Goal: Task Accomplishment & Management: Manage account settings

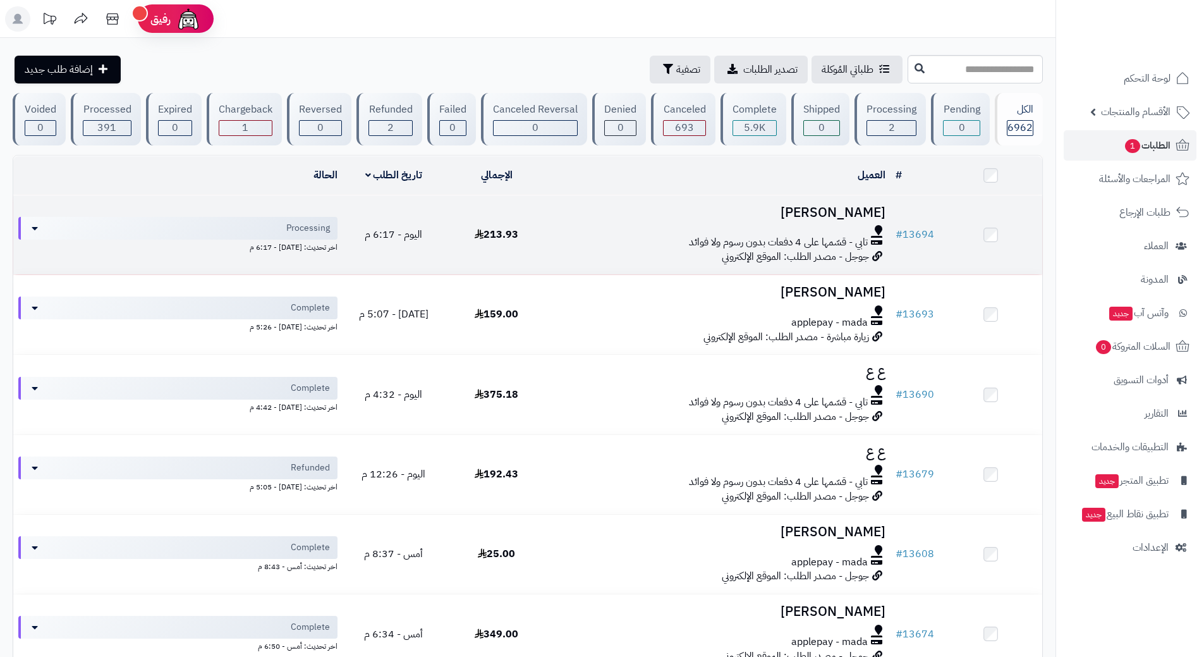
click at [650, 235] on div "تابي - قسّمها على 4 دفعات بدون رسوم ولا فوائد" at bounding box center [719, 242] width 333 height 15
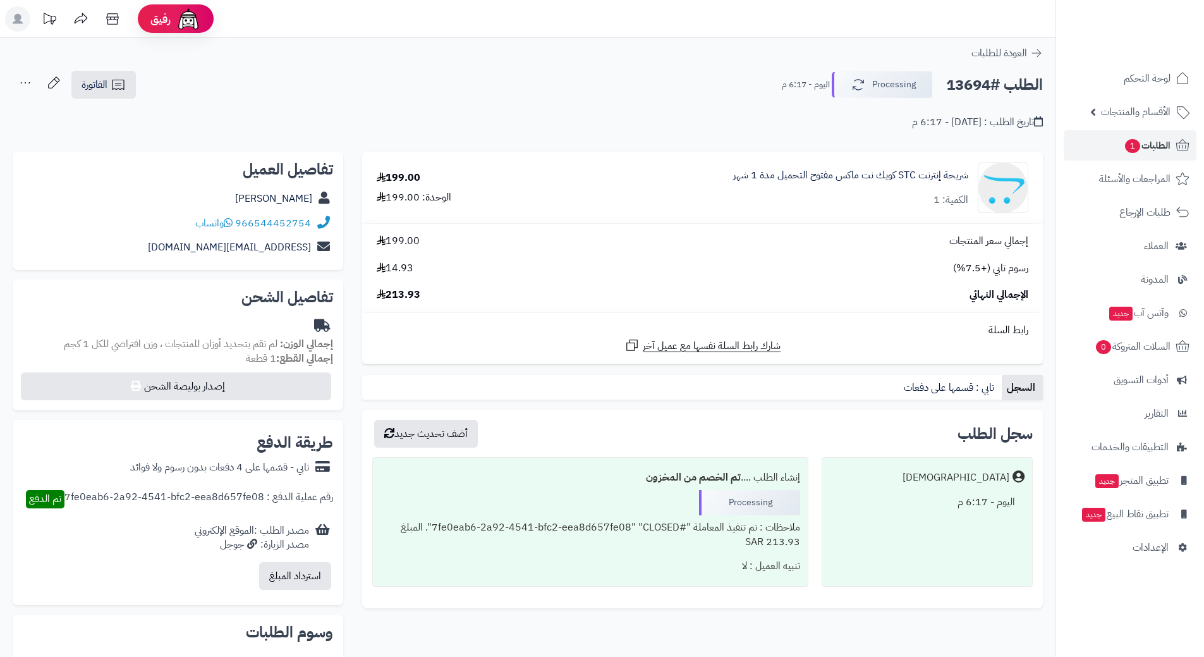
click at [992, 83] on h2 "الطلب #13694" at bounding box center [994, 85] width 97 height 26
click at [993, 83] on h2 "الطلب #13694" at bounding box center [994, 85] width 97 height 26
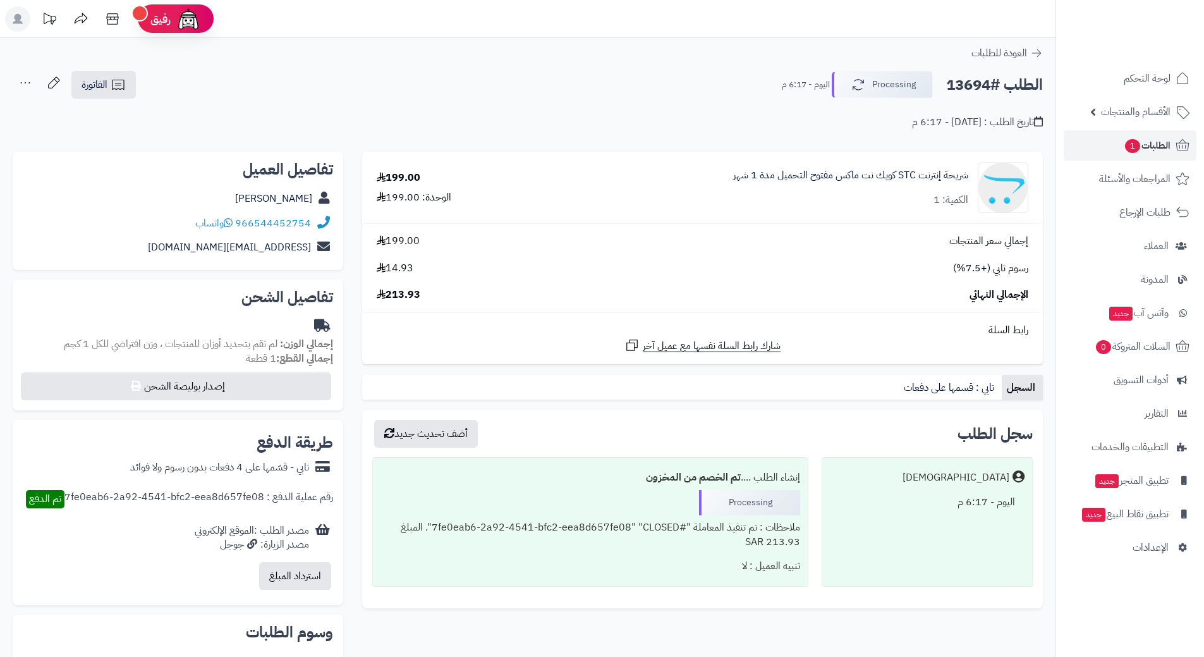
click at [994, 83] on h2 "الطلب #13694" at bounding box center [994, 85] width 97 height 26
click at [994, 82] on h2 "الطلب #13694" at bounding box center [994, 85] width 97 height 26
click at [229, 226] on icon at bounding box center [228, 222] width 9 height 10
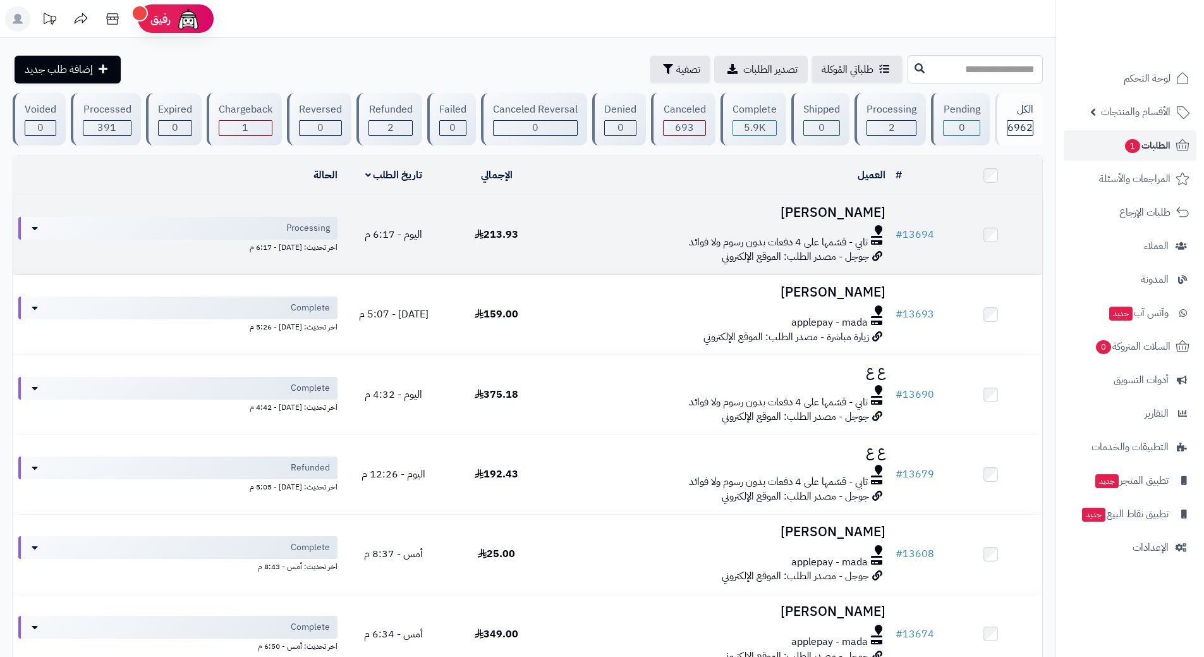
click at [582, 247] on div "تابي - قسّمها على 4 دفعات بدون رسوم ولا فوائد" at bounding box center [719, 242] width 333 height 15
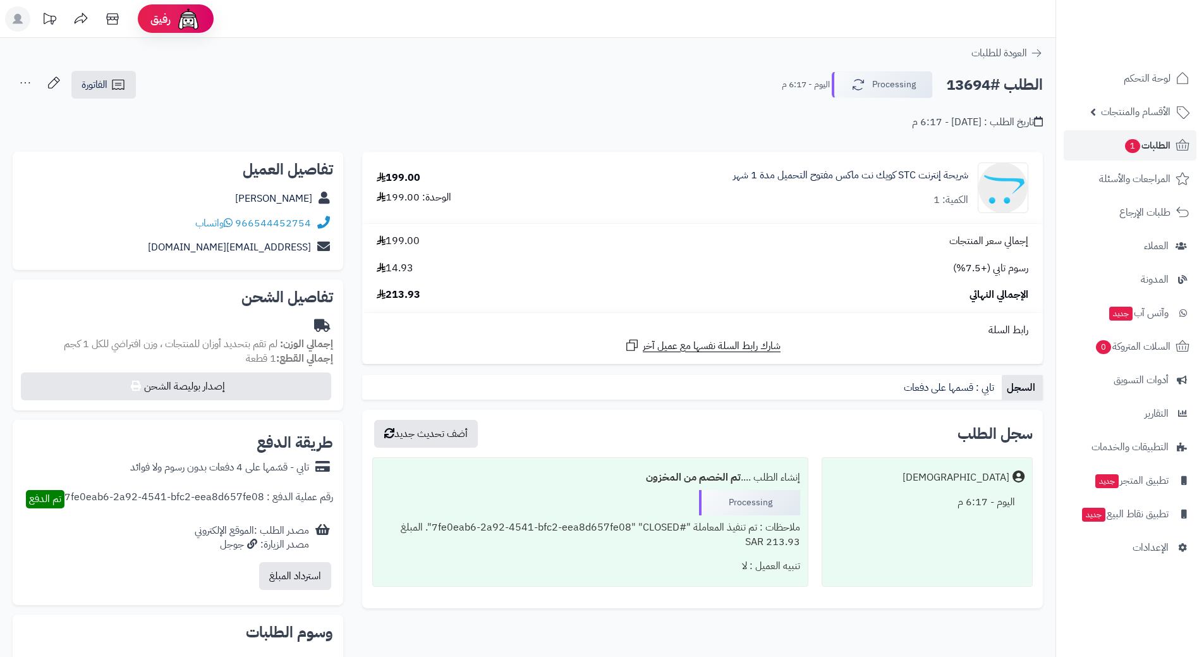
click at [974, 89] on h2 "الطلب #13694" at bounding box center [994, 85] width 97 height 26
click at [974, 82] on h2 "الطلب #13694" at bounding box center [994, 85] width 97 height 26
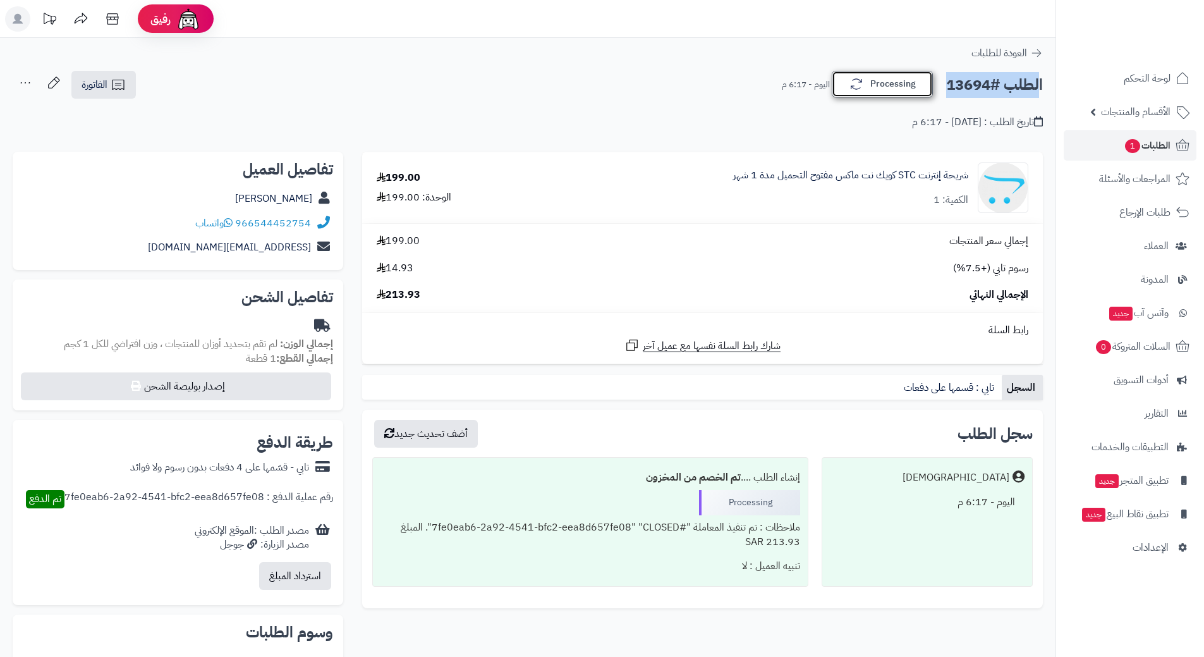
click at [898, 83] on button "Processing" at bounding box center [882, 84] width 101 height 27
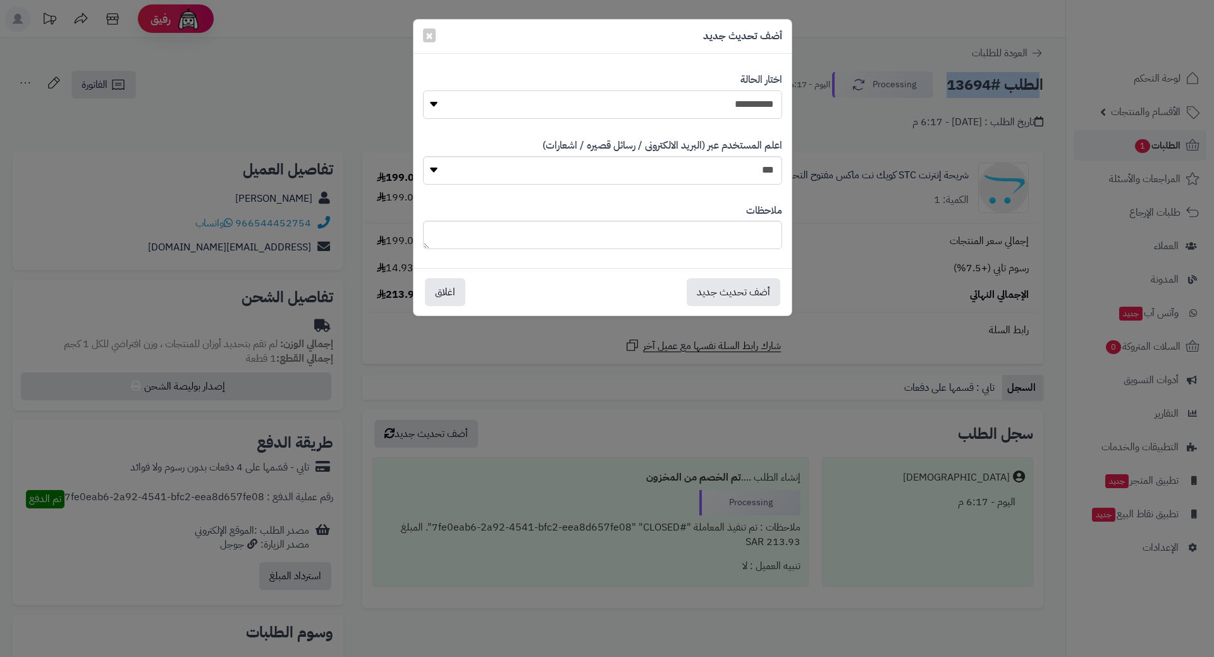
click at [753, 95] on select "**********" at bounding box center [602, 104] width 359 height 28
select select "*"
click at [423, 90] on select "**********" at bounding box center [602, 104] width 359 height 28
click at [728, 287] on button "أضف تحديث جديد" at bounding box center [734, 292] width 94 height 28
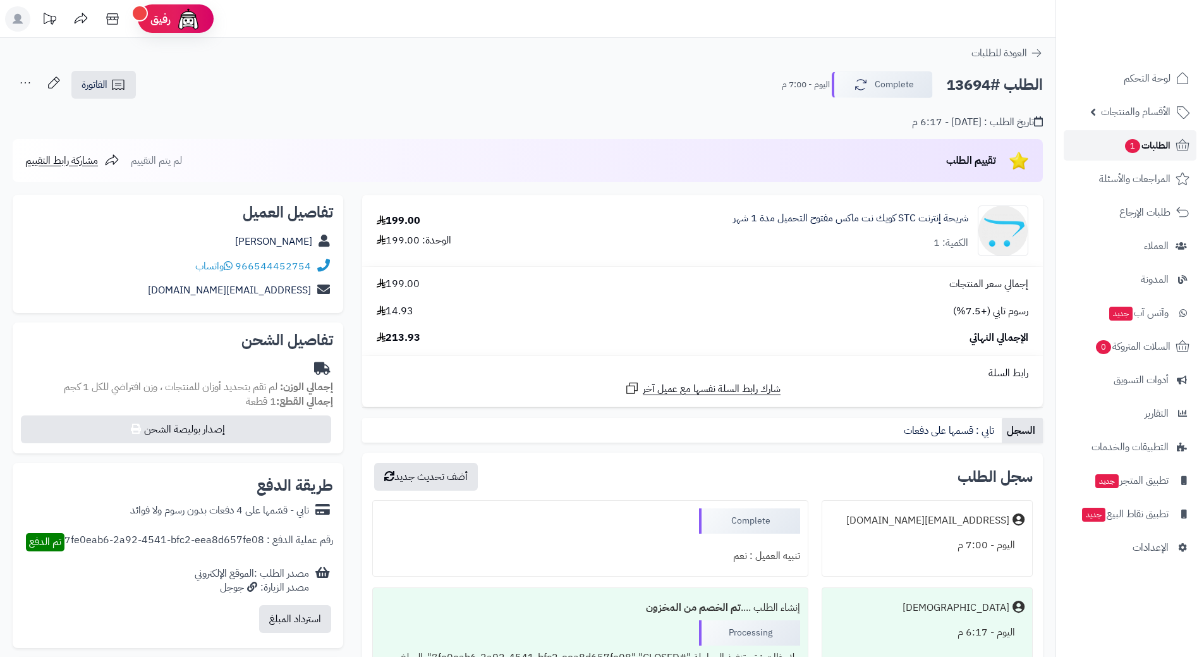
click at [1117, 144] on link "الطلبات 1" at bounding box center [1130, 145] width 133 height 30
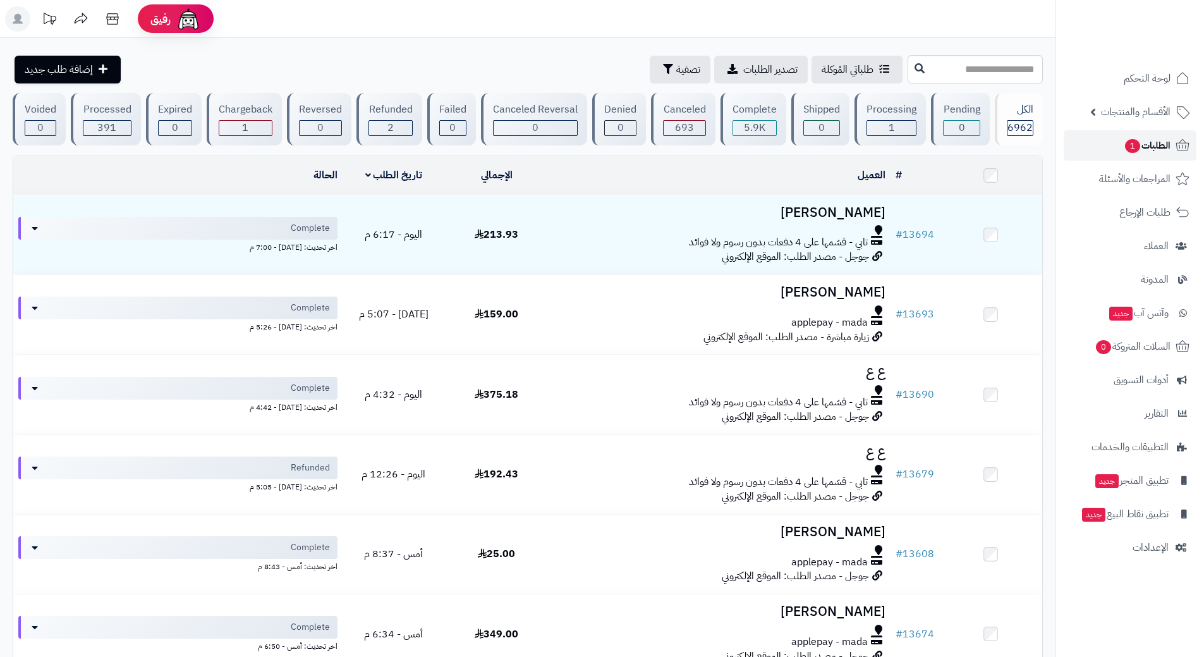
click at [1074, 148] on link "الطلبات 1" at bounding box center [1130, 145] width 133 height 30
click at [1114, 143] on link "الطلبات 1" at bounding box center [1130, 145] width 133 height 30
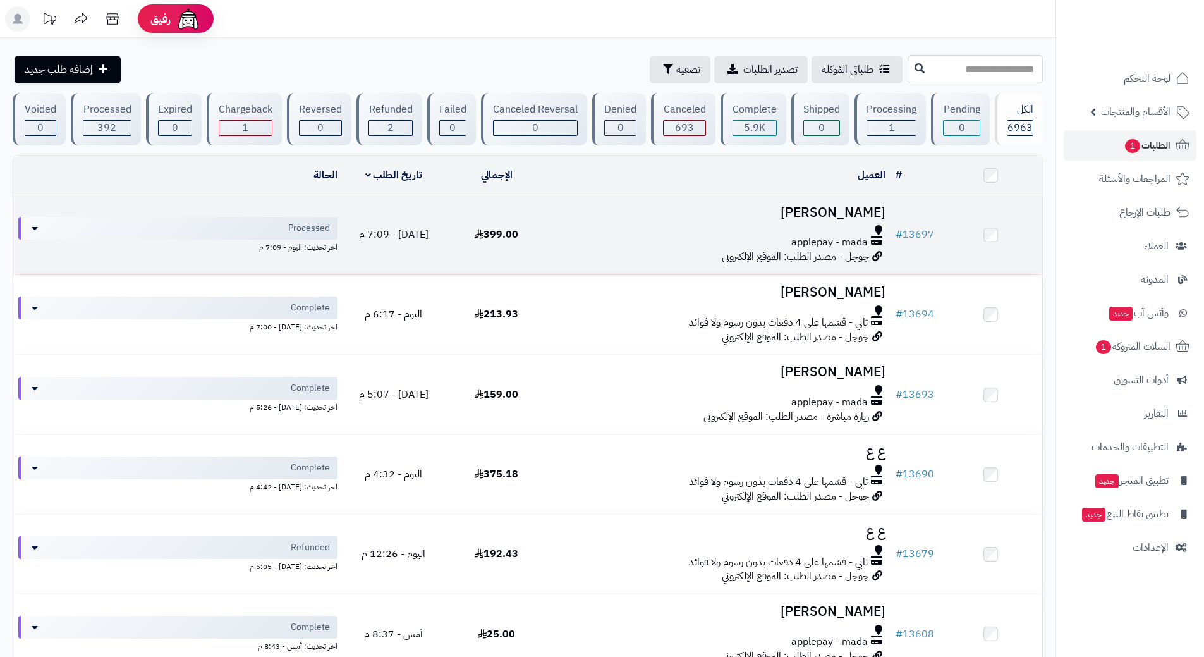
click at [594, 219] on td "[PERSON_NAME] applepay - mada جوجل - مصدر الطلب: الموقع الإلكتروني" at bounding box center [719, 234] width 343 height 79
click at [604, 235] on div "applepay - mada" at bounding box center [719, 242] width 333 height 15
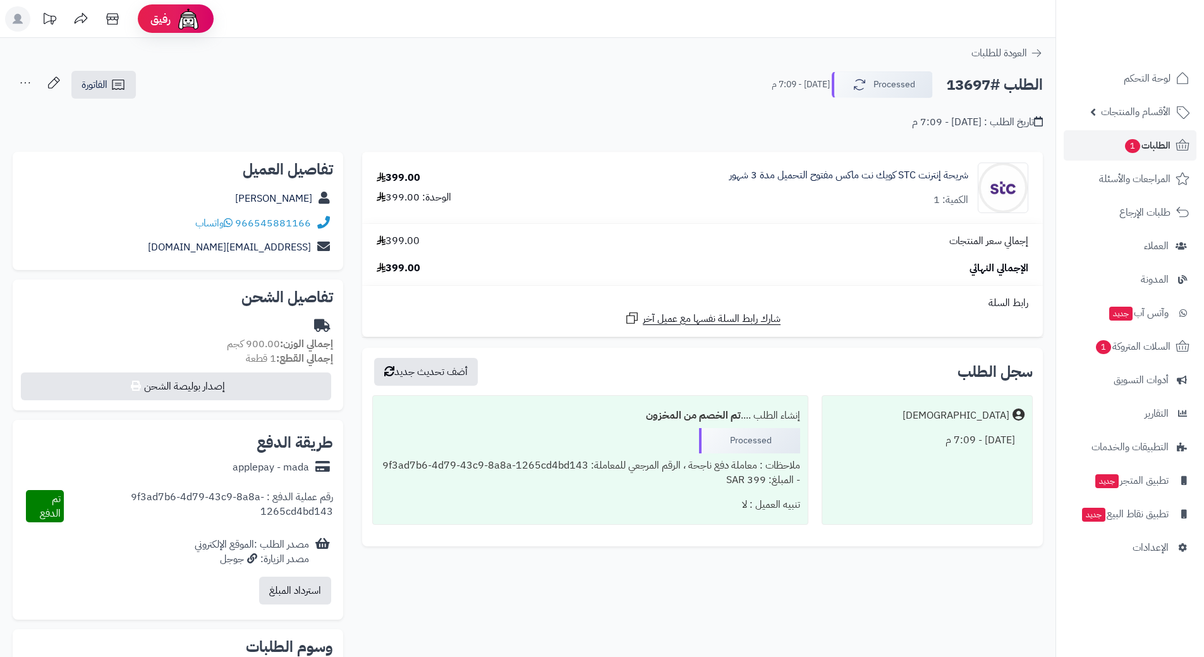
click at [990, 87] on h2 "الطلب #13697" at bounding box center [994, 85] width 97 height 26
copy div "الطلب #13697 Processed"
click at [1143, 139] on span "الطلبات 1" at bounding box center [1147, 146] width 47 height 18
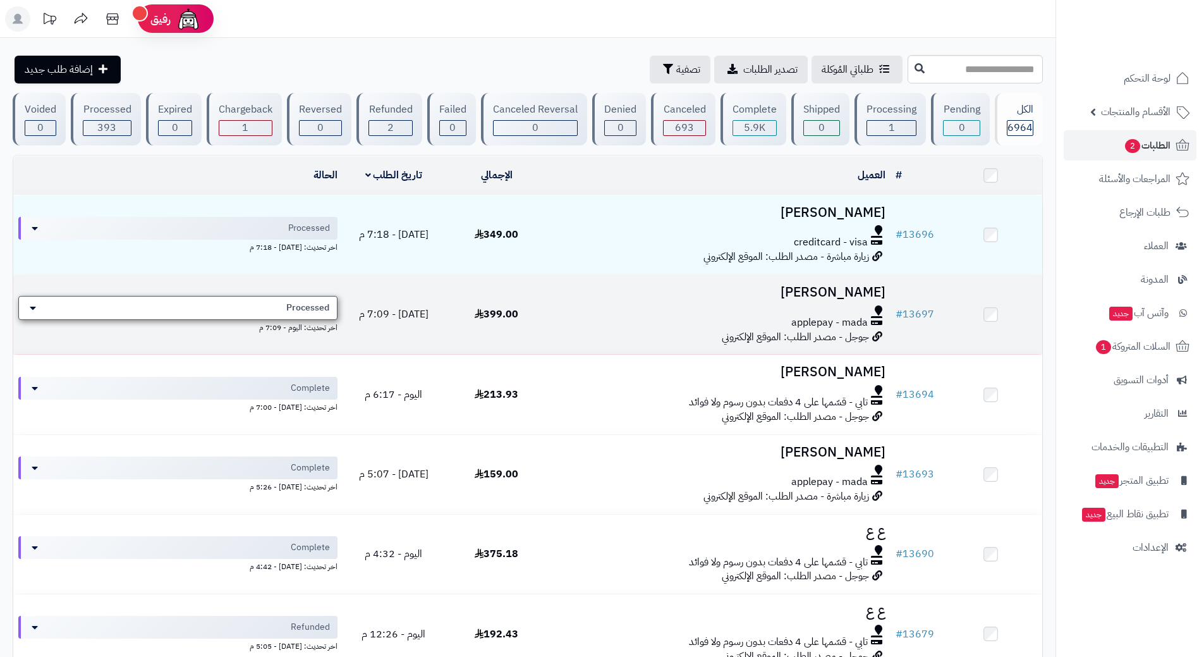
click at [236, 305] on div "Processed" at bounding box center [177, 308] width 319 height 24
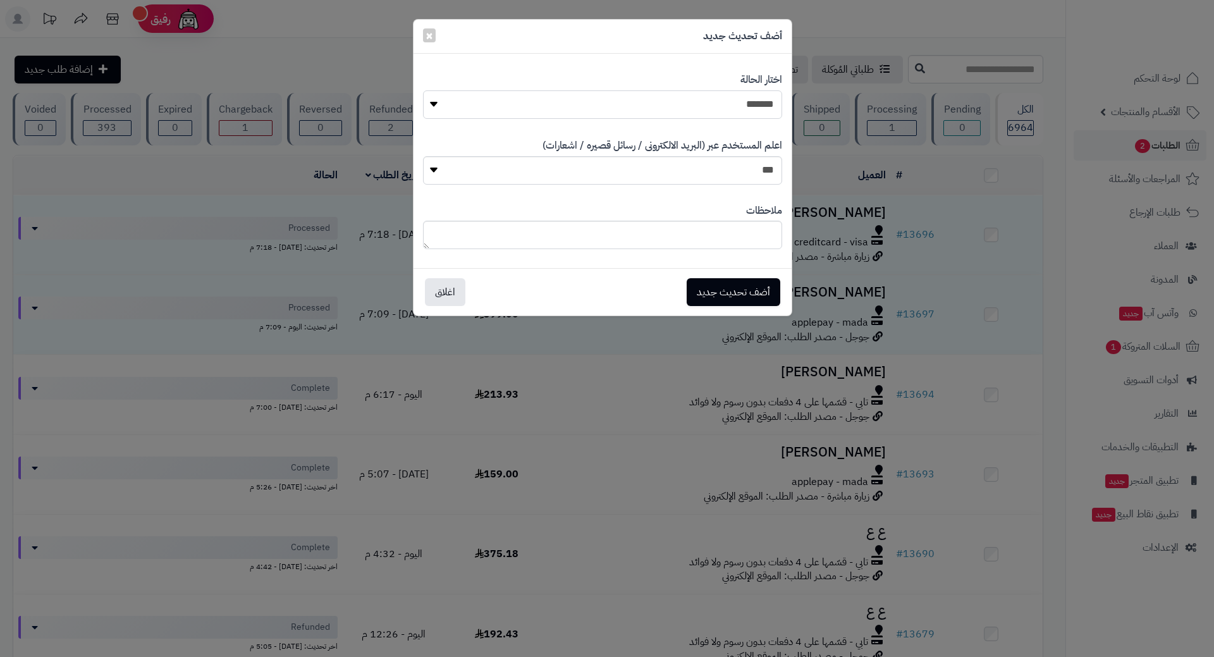
click at [659, 111] on select "**********" at bounding box center [602, 104] width 359 height 28
select select "*"
click at [423, 90] on select "**********" at bounding box center [602, 104] width 359 height 28
click at [721, 307] on div "أضف تحديث جديد اغلاق" at bounding box center [602, 291] width 378 height 47
click at [721, 296] on button "أضف تحديث جديد" at bounding box center [734, 292] width 94 height 28
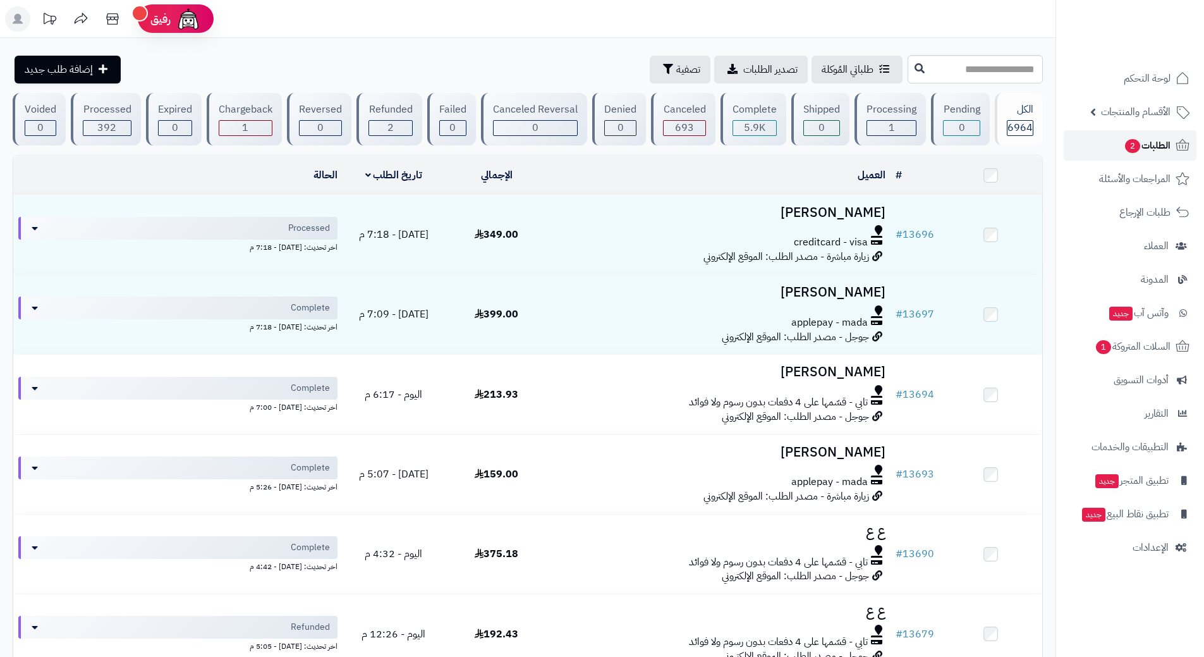
click at [1099, 143] on link "الطلبات 2" at bounding box center [1130, 145] width 133 height 30
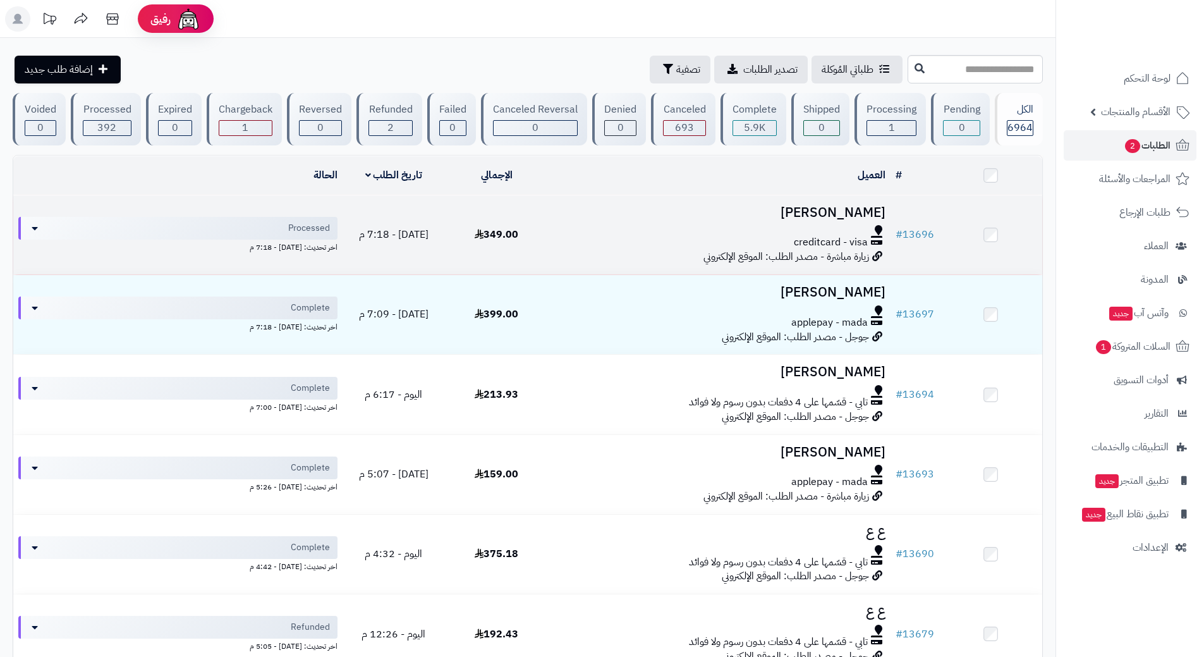
click at [582, 243] on div "creditcard - visa" at bounding box center [719, 242] width 333 height 15
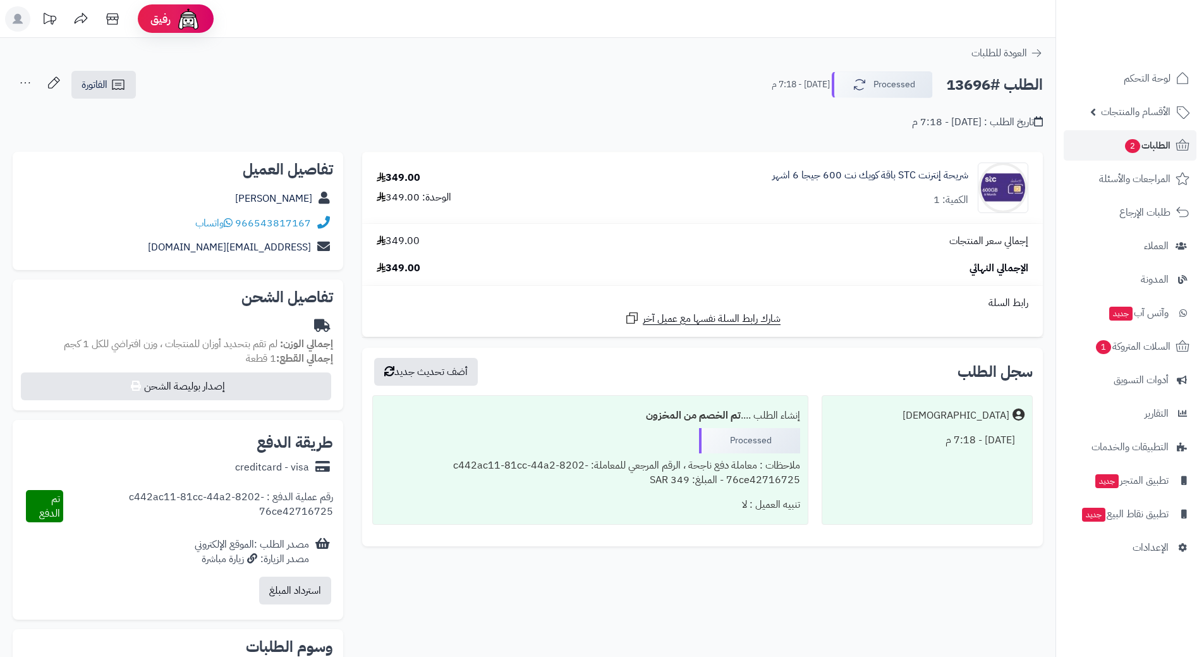
click at [998, 78] on h2 "الطلب #13696" at bounding box center [994, 85] width 97 height 26
click at [996, 82] on h2 "الطلب #13696" at bounding box center [994, 85] width 97 height 26
click at [996, 83] on h2 "الطلب #13696" at bounding box center [994, 85] width 97 height 26
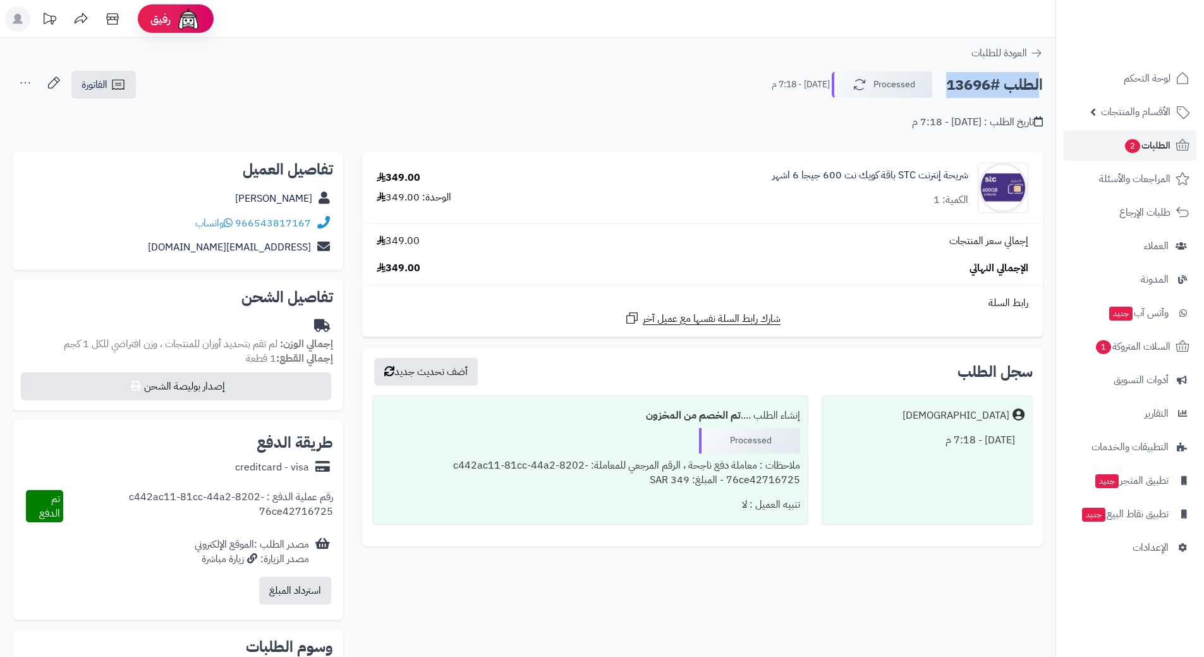
click at [996, 83] on h2 "الطلب #13696" at bounding box center [994, 85] width 97 height 26
copy div "الطلب #13696 Processed"
click at [230, 223] on icon at bounding box center [228, 222] width 9 height 10
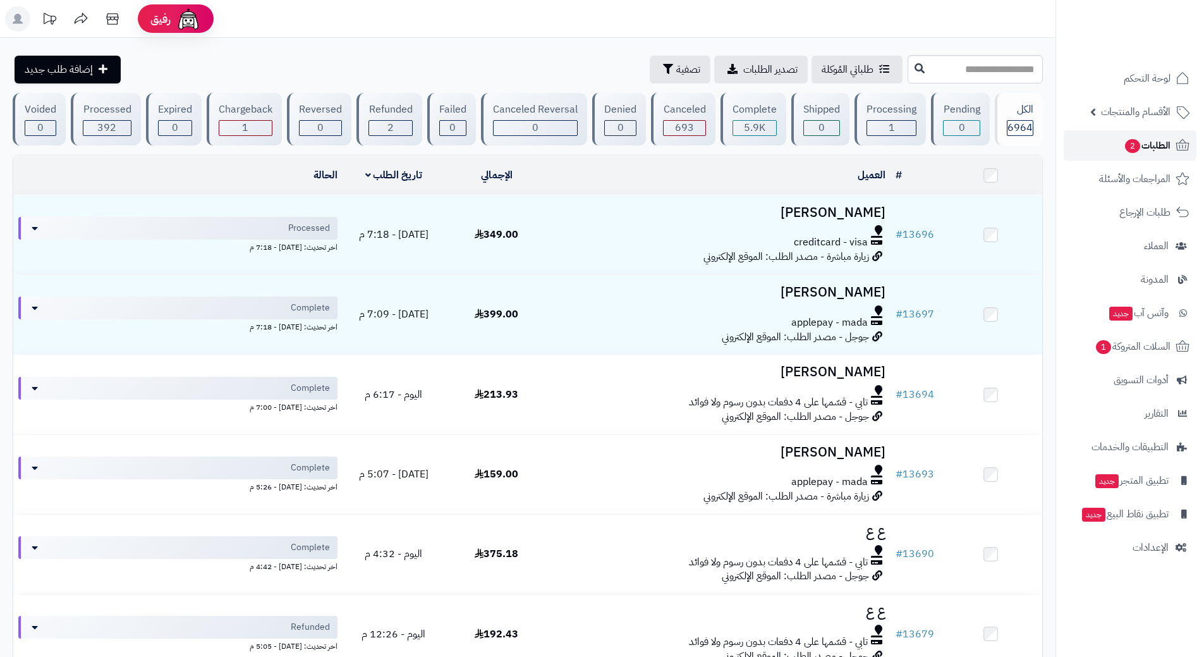
click at [1085, 138] on link "الطلبات 2" at bounding box center [1130, 145] width 133 height 30
drag, startPoint x: 0, startPoint y: 0, endPoint x: 1089, endPoint y: 133, distance: 1097.4
click at [1089, 133] on link "الطلبات 2" at bounding box center [1130, 145] width 133 height 30
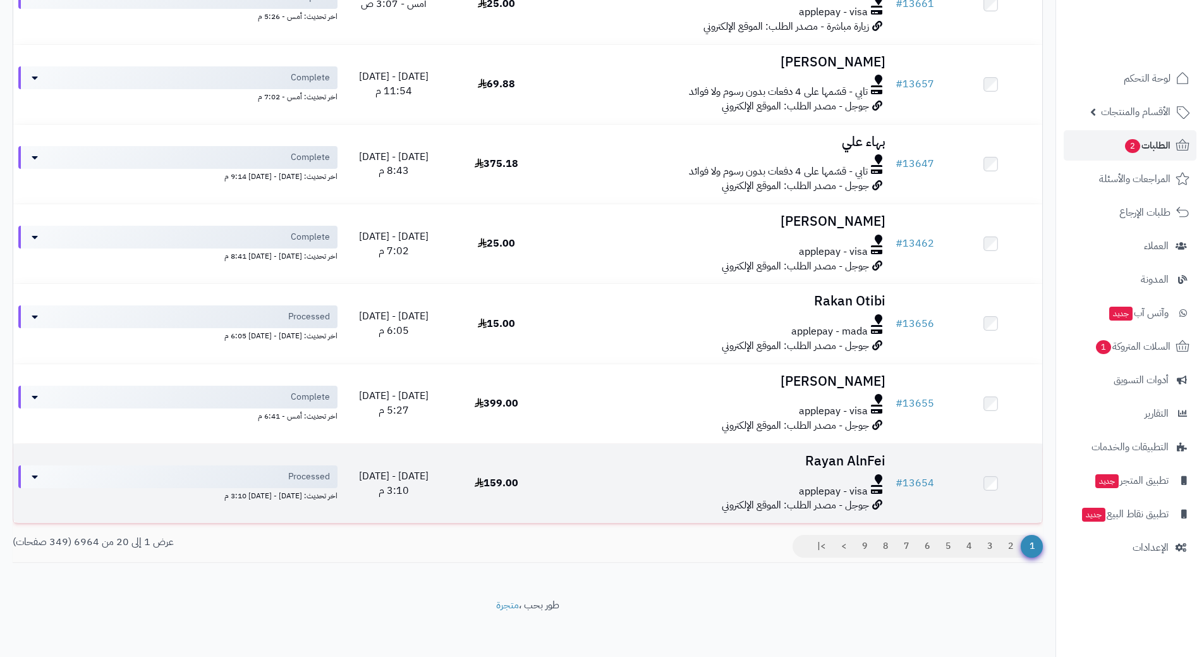
scroll to position [1290, 0]
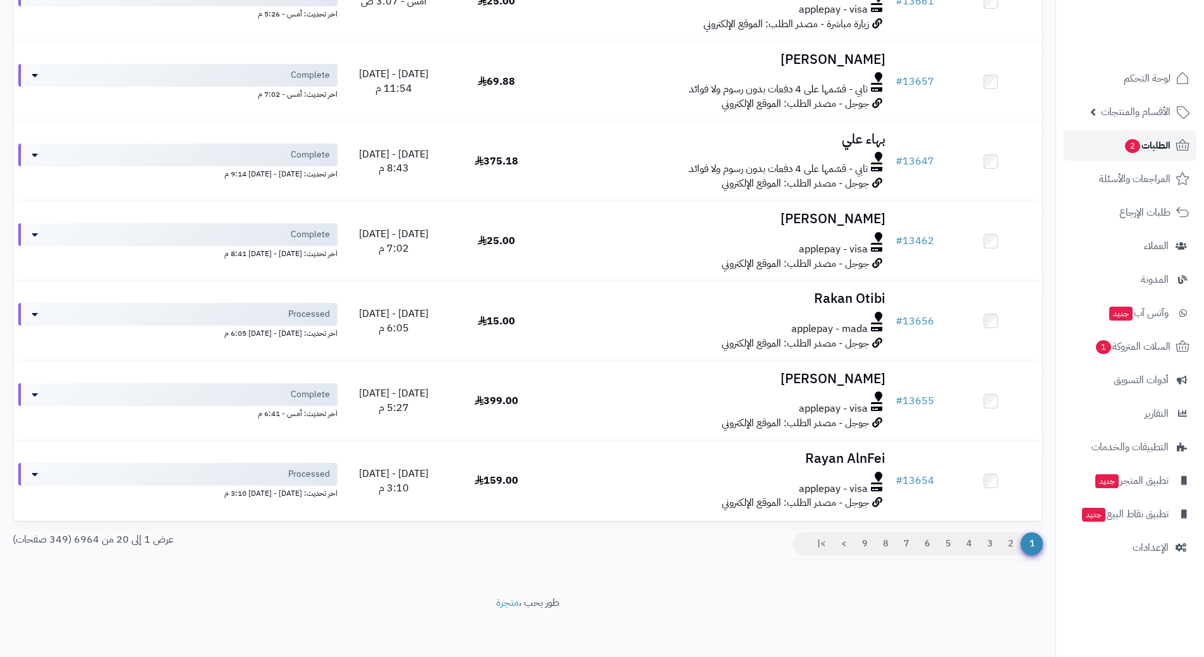
click at [1084, 143] on link "الطلبات 2" at bounding box center [1130, 145] width 133 height 30
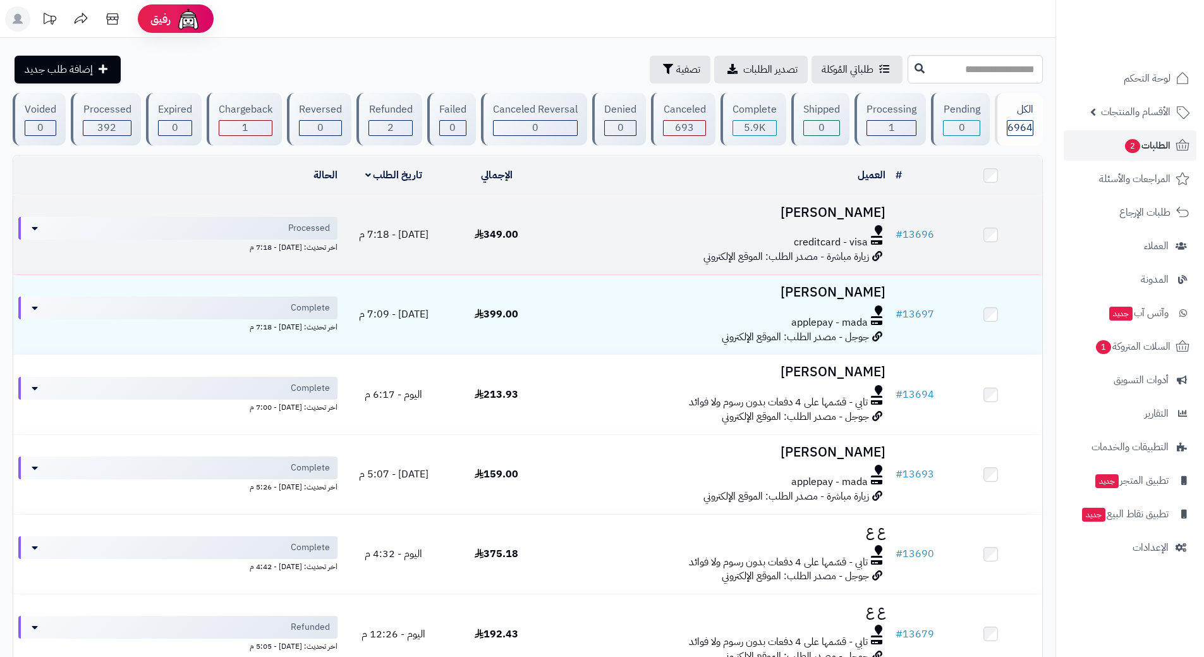
click at [621, 216] on h3 "reda ibrahim" at bounding box center [719, 212] width 333 height 15
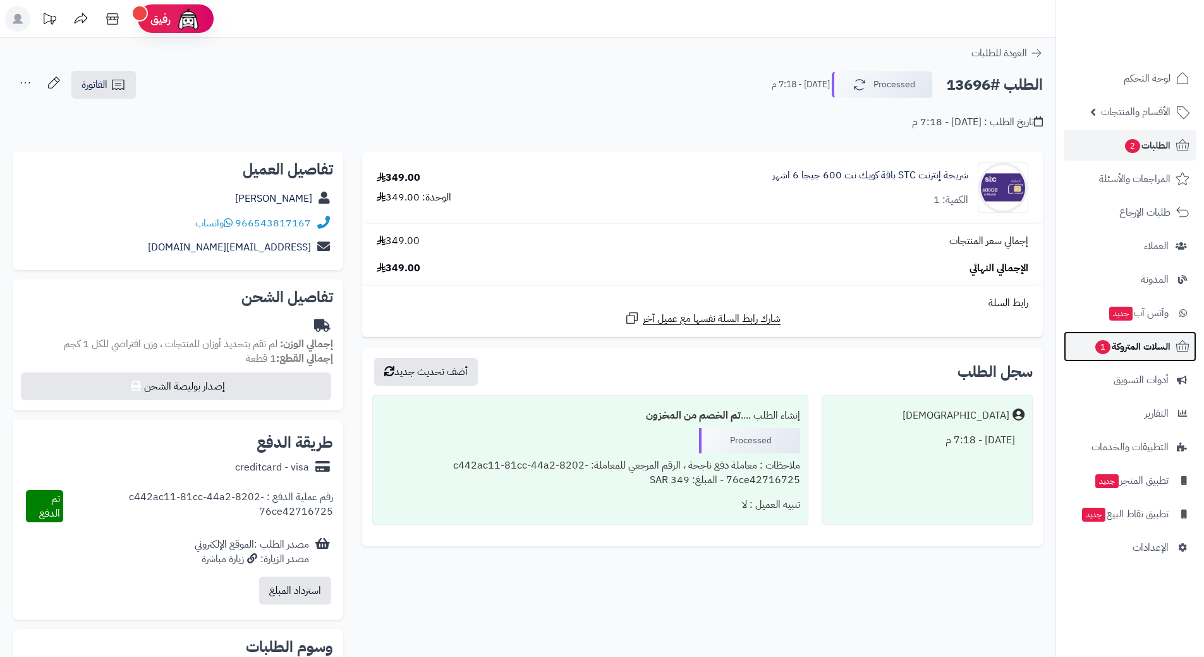
click at [1105, 336] on link "السلات المتروكة 1" at bounding box center [1130, 346] width 133 height 30
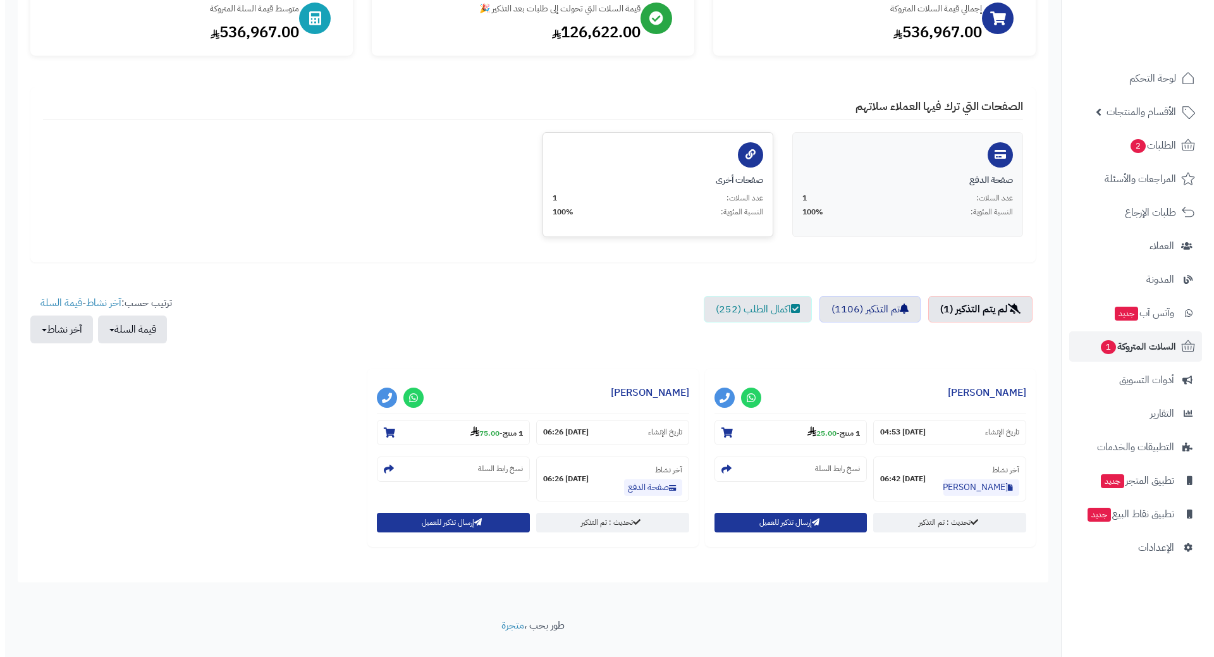
scroll to position [192, 0]
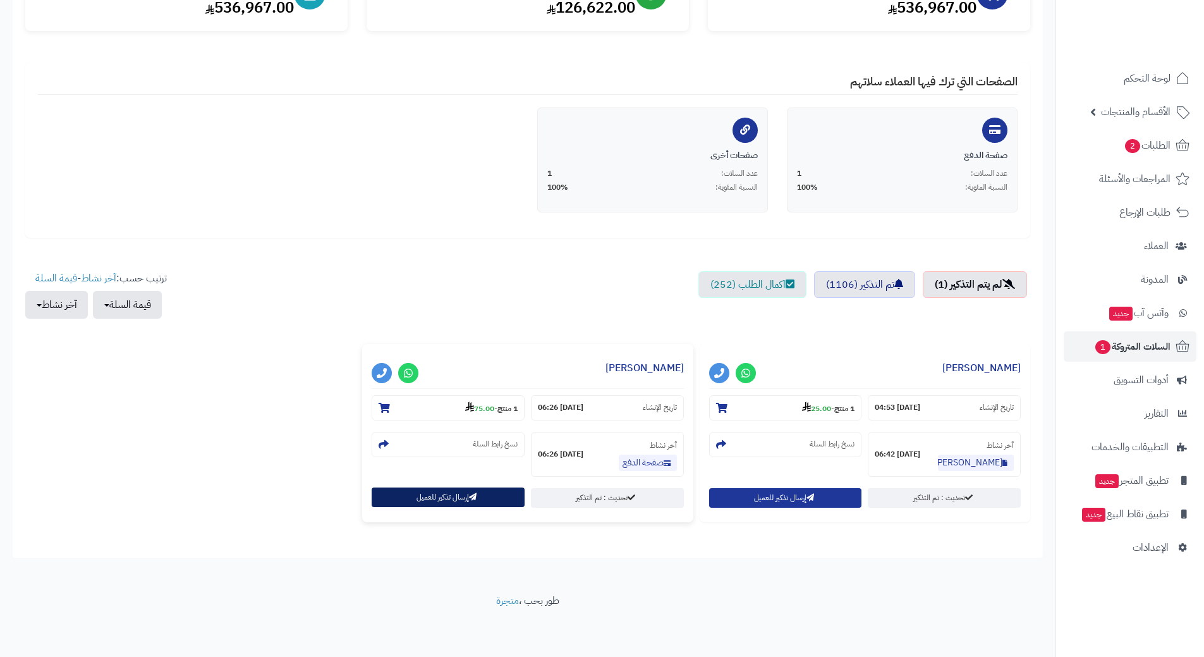
click at [444, 494] on button "إرسال تذكير للعميل" at bounding box center [448, 497] width 153 height 20
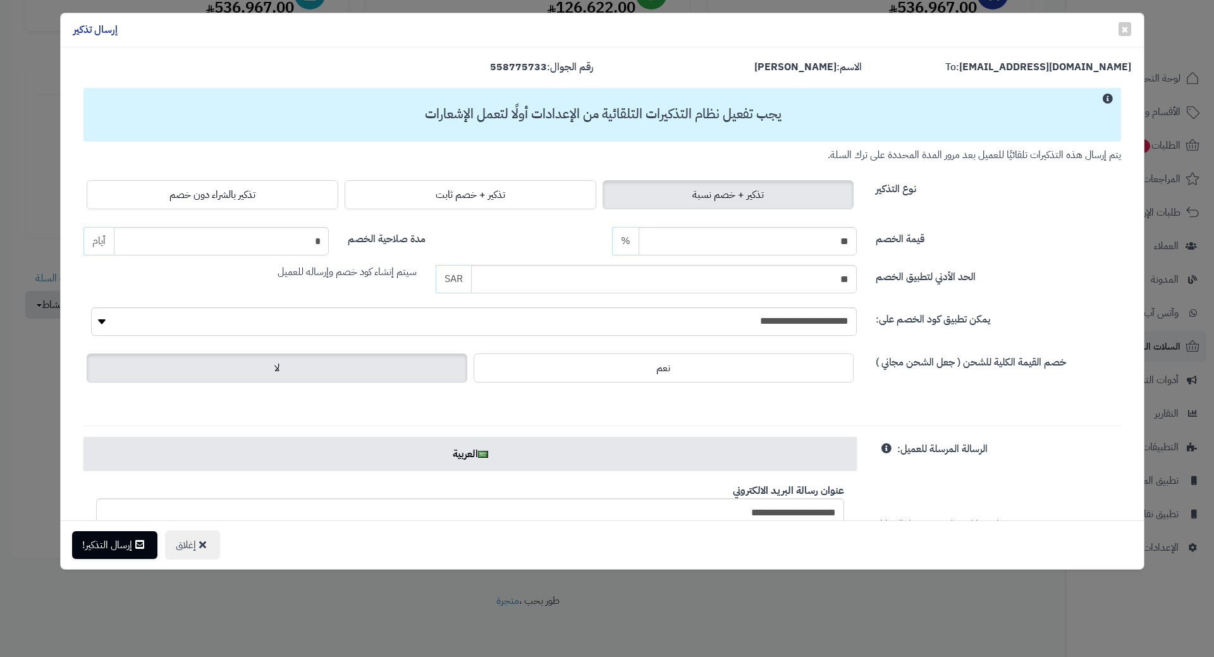
drag, startPoint x: 236, startPoint y: 201, endPoint x: 238, endPoint y: 231, distance: 29.8
click at [236, 201] on span "تذكير بالشراء دون خصم" at bounding box center [212, 194] width 86 height 15
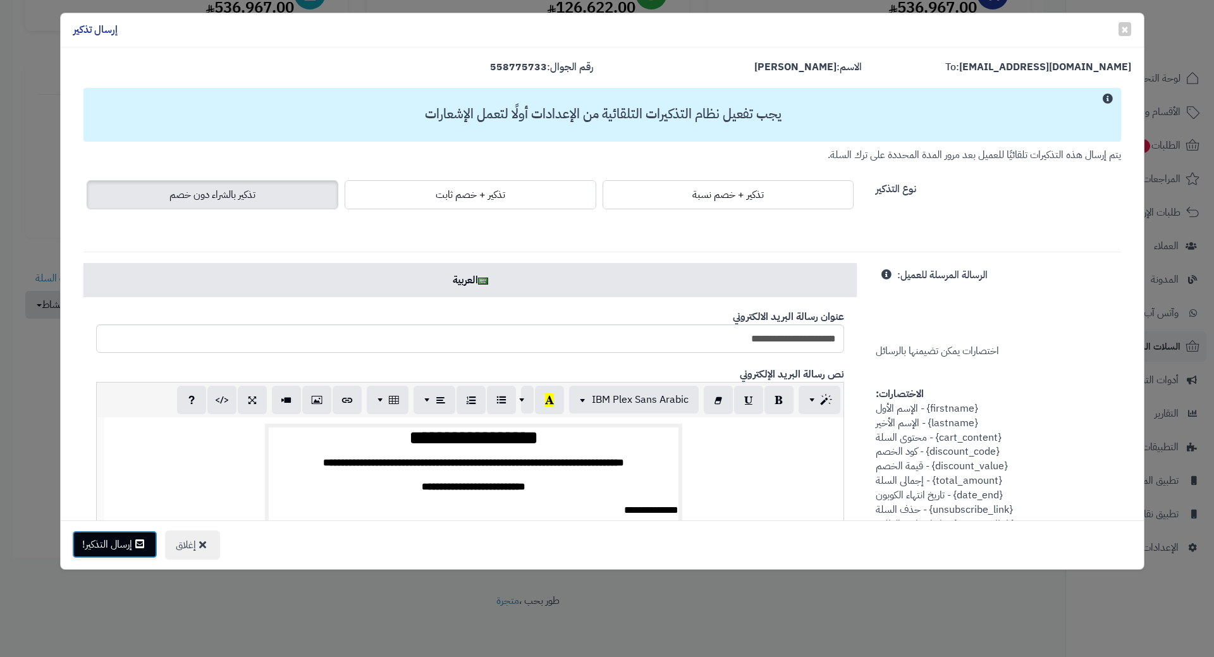
click at [121, 538] on button "إرسال التذكير!" at bounding box center [114, 544] width 85 height 28
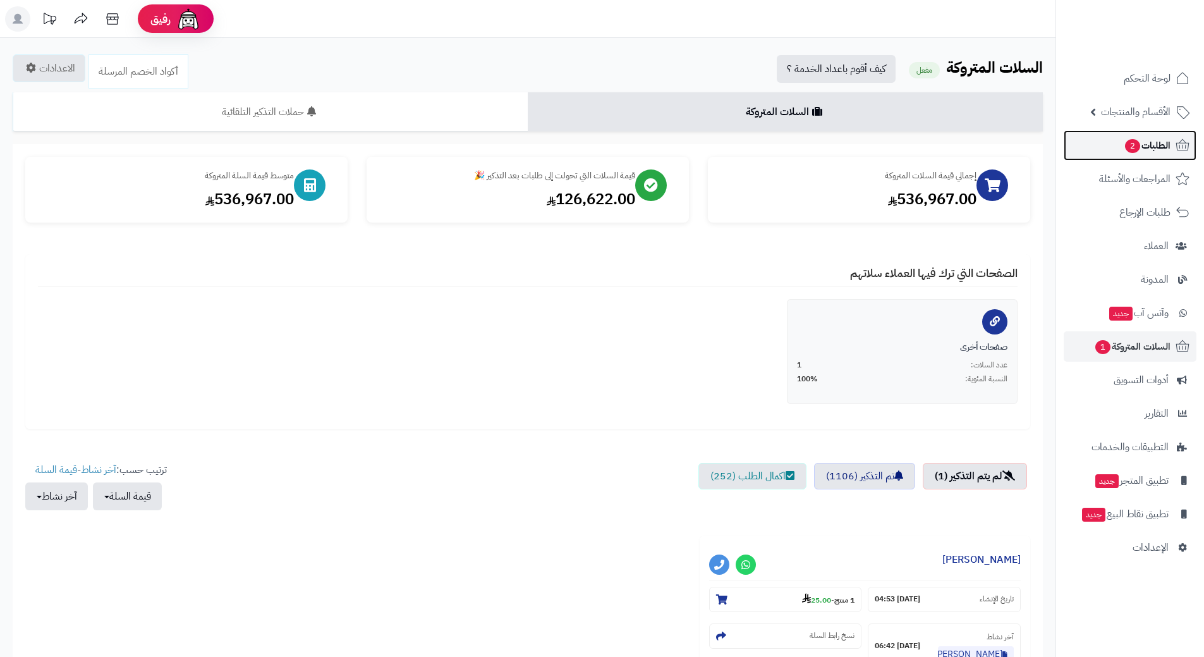
click at [1104, 137] on link "الطلبات 2" at bounding box center [1130, 145] width 133 height 30
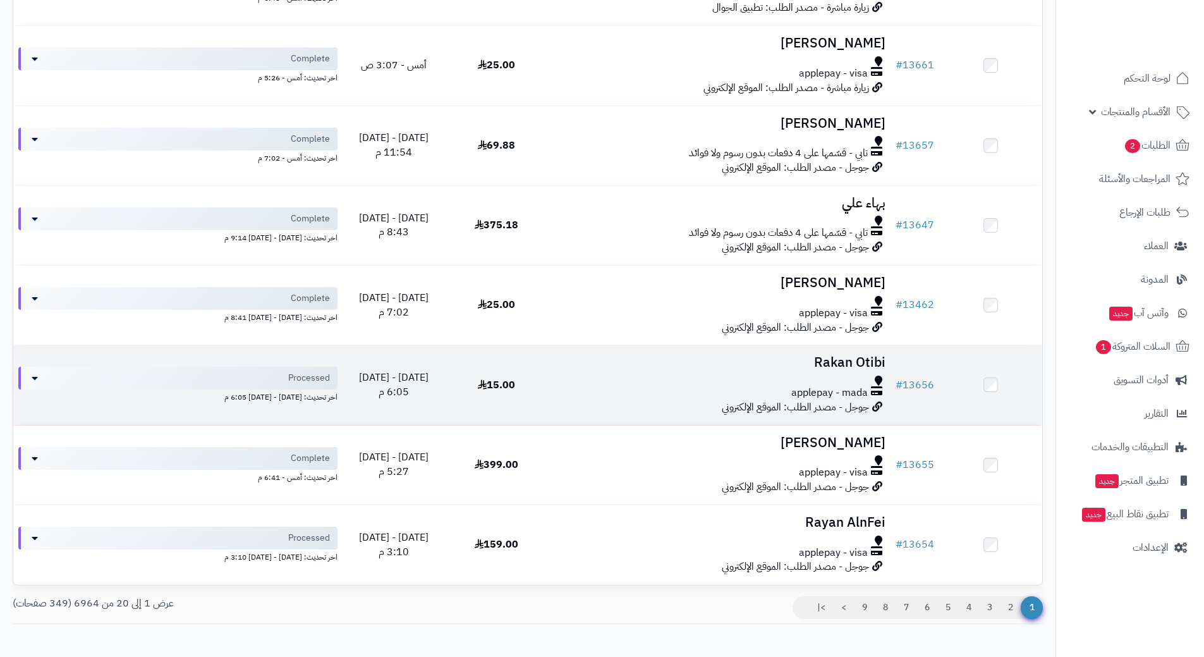
scroll to position [1226, 0]
click at [545, 385] on td "15.00" at bounding box center [496, 384] width 103 height 79
click at [548, 386] on td "15.00" at bounding box center [496, 384] width 103 height 79
click at [929, 381] on link "# 13656" at bounding box center [915, 384] width 39 height 15
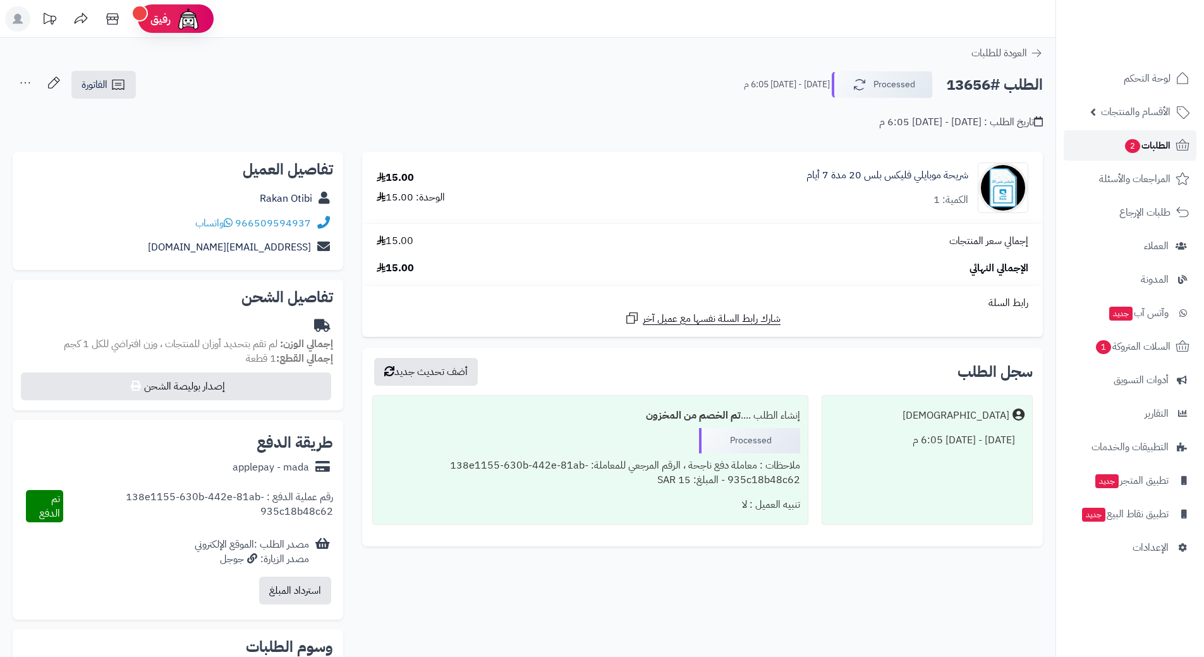
click at [1107, 138] on link "الطلبات 2" at bounding box center [1130, 145] width 133 height 30
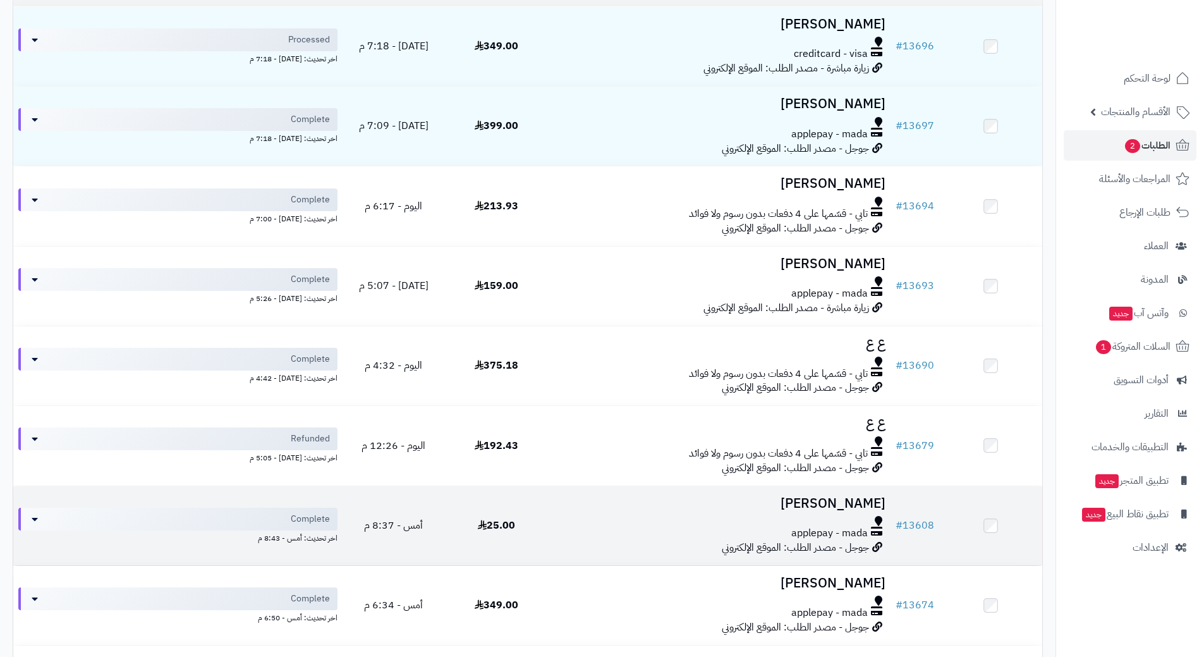
scroll to position [190, 0]
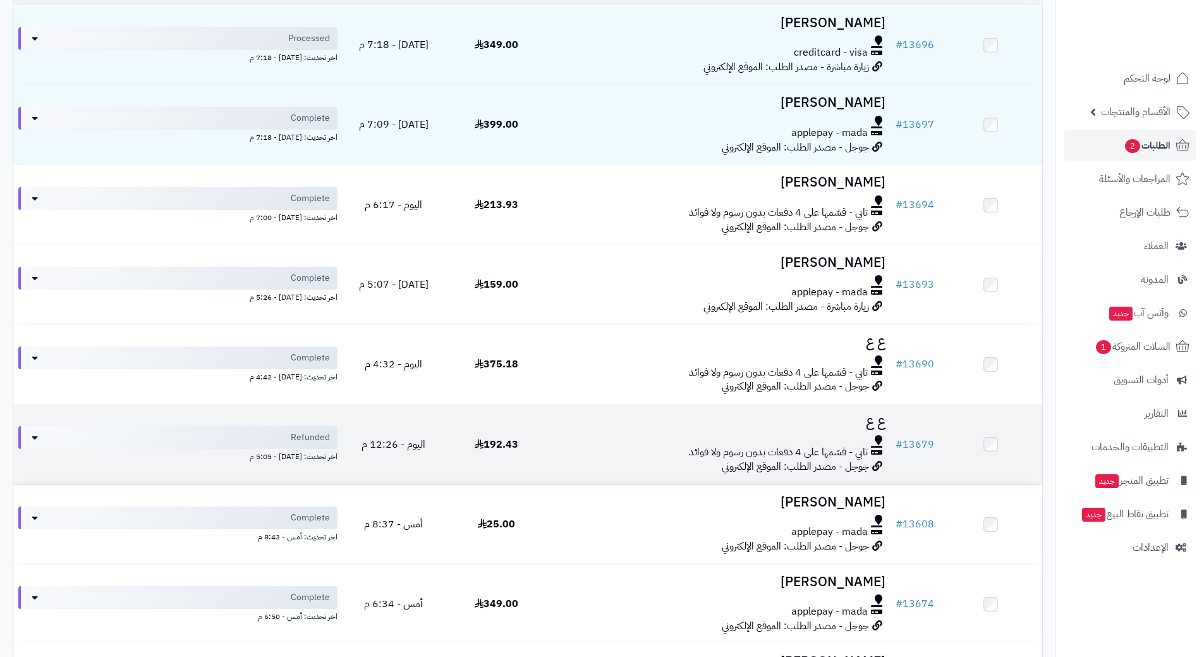
click at [605, 457] on td "ع ع تابي - قسّمها على 4 دفعات بدون رسوم ولا فوائد جوجل - مصدر الطلب: الموقع الإ…" at bounding box center [719, 444] width 343 height 79
click at [603, 445] on div "تابي - قسّمها على 4 دفعات بدون رسوم ولا فوائد" at bounding box center [719, 452] width 333 height 15
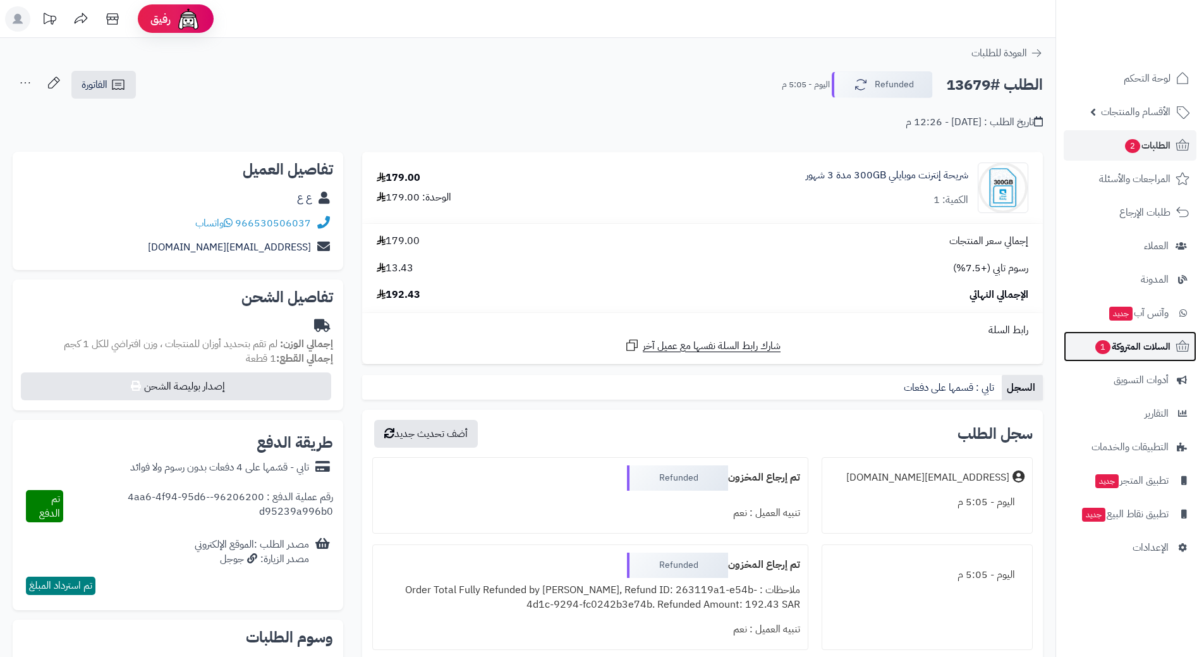
click at [1089, 341] on link "السلات المتروكة 1" at bounding box center [1130, 346] width 133 height 30
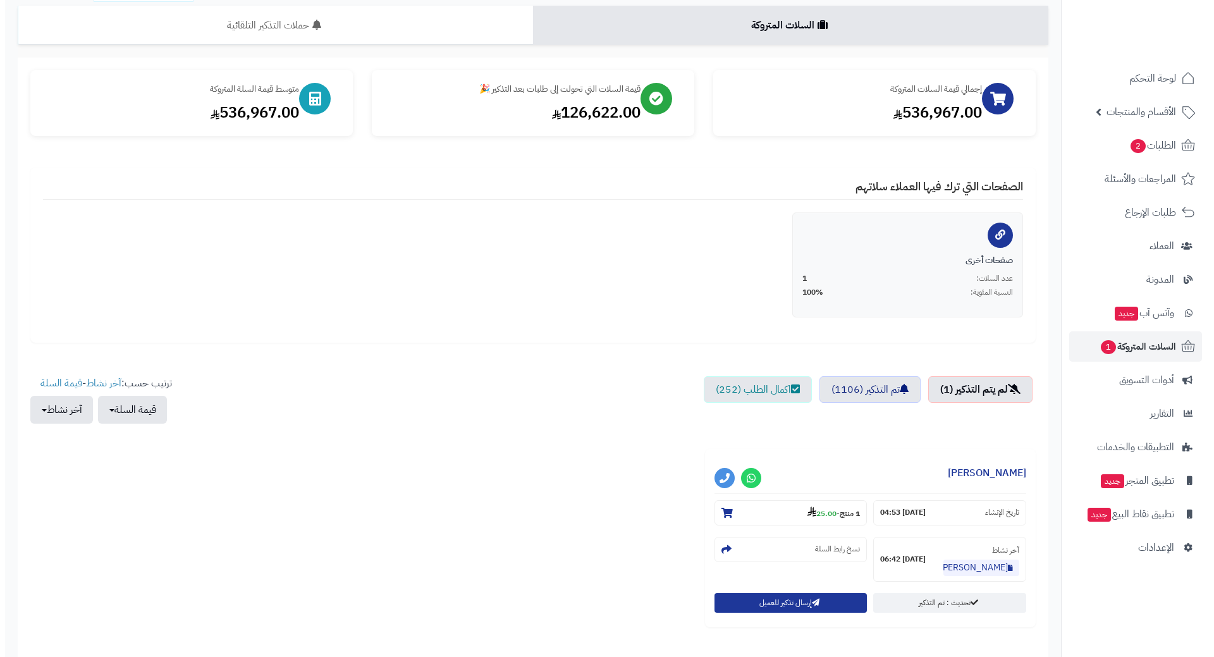
scroll to position [192, 0]
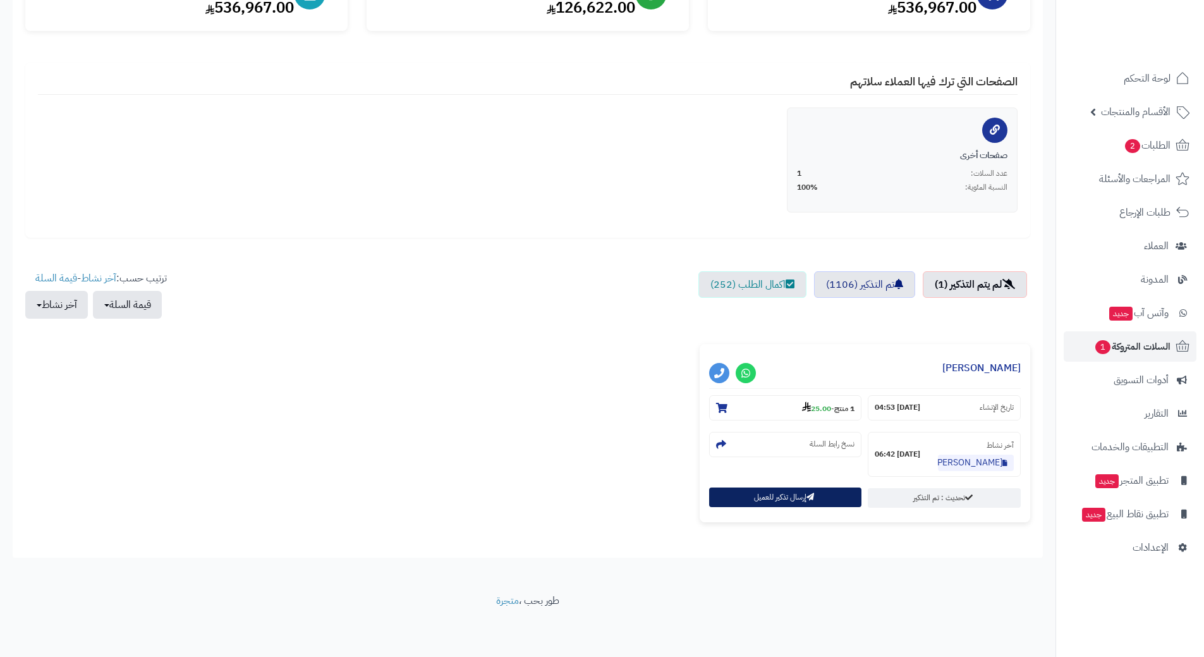
click at [764, 493] on button "إرسال تذكير للعميل" at bounding box center [785, 497] width 153 height 20
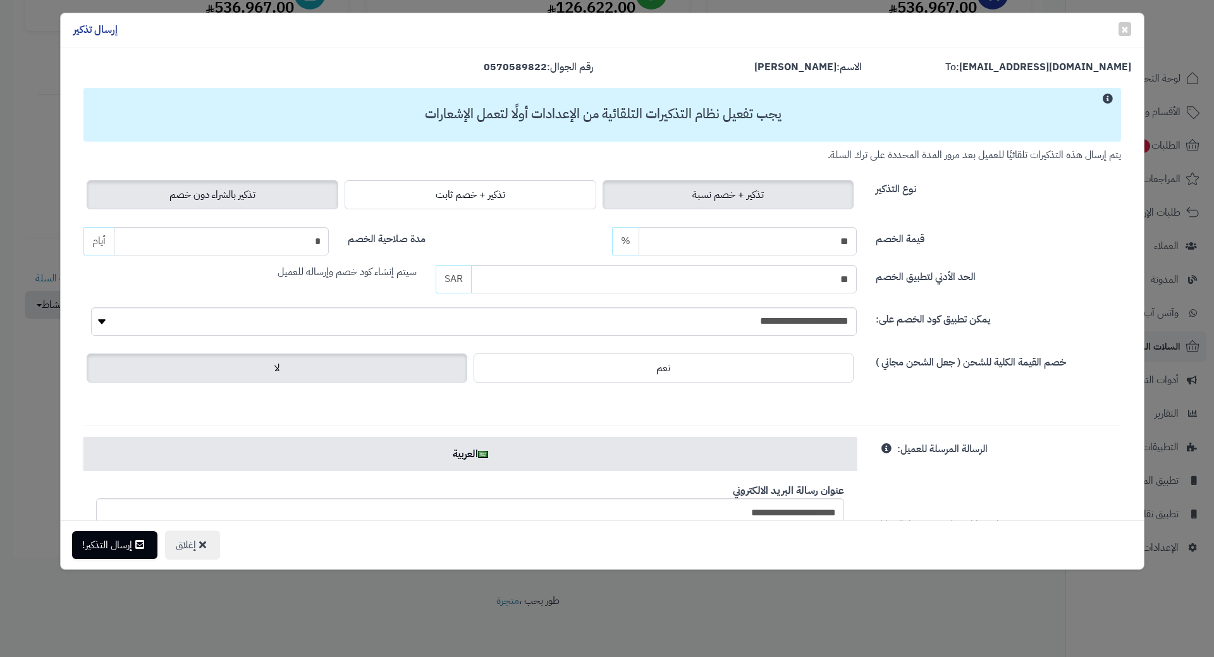
click at [214, 194] on span "تذكير بالشراء دون خصم" at bounding box center [212, 194] width 86 height 15
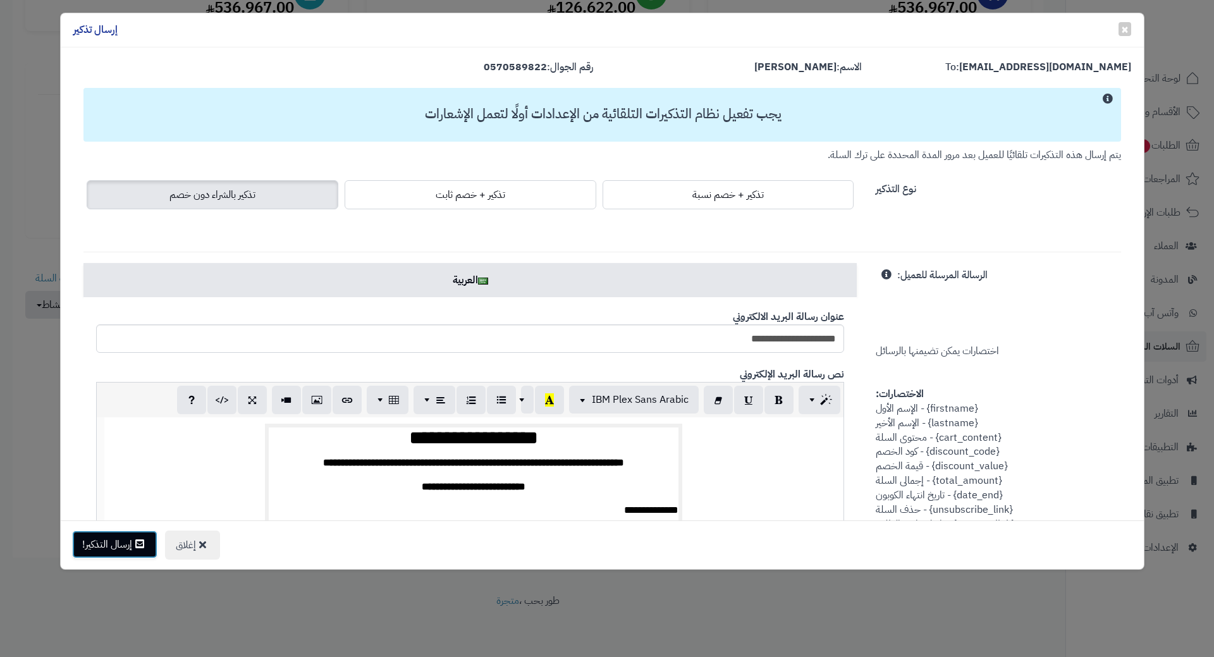
click at [105, 538] on button "إرسال التذكير!" at bounding box center [114, 544] width 85 height 28
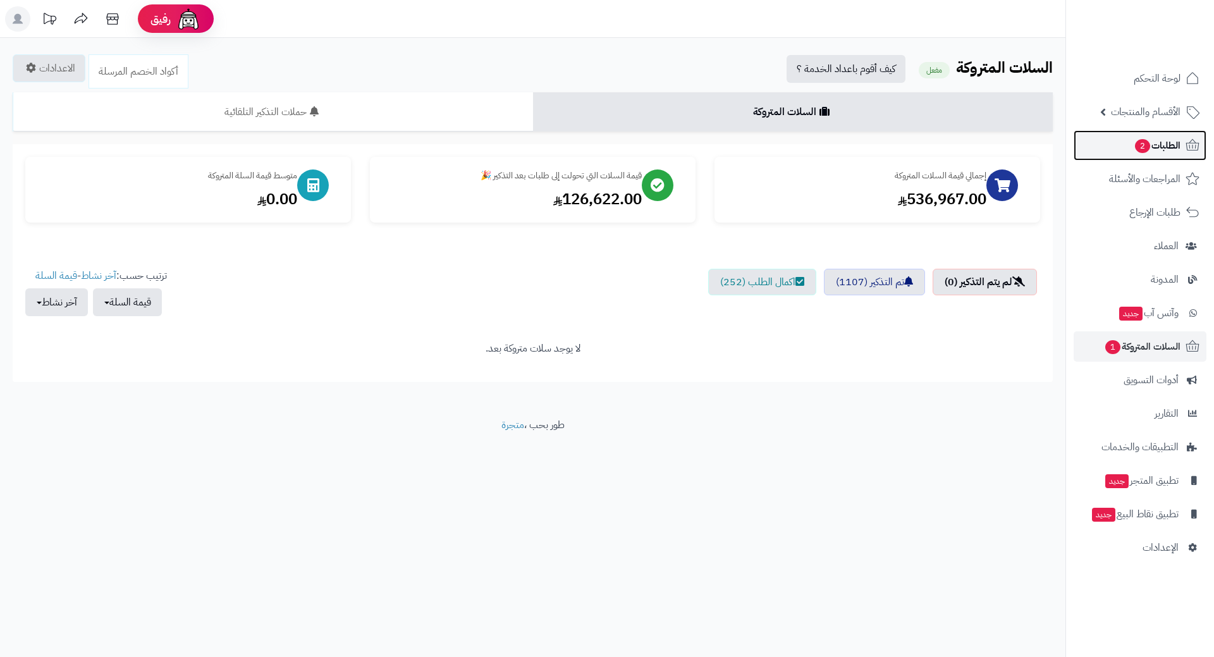
click at [1140, 140] on span "2" at bounding box center [1142, 146] width 15 height 14
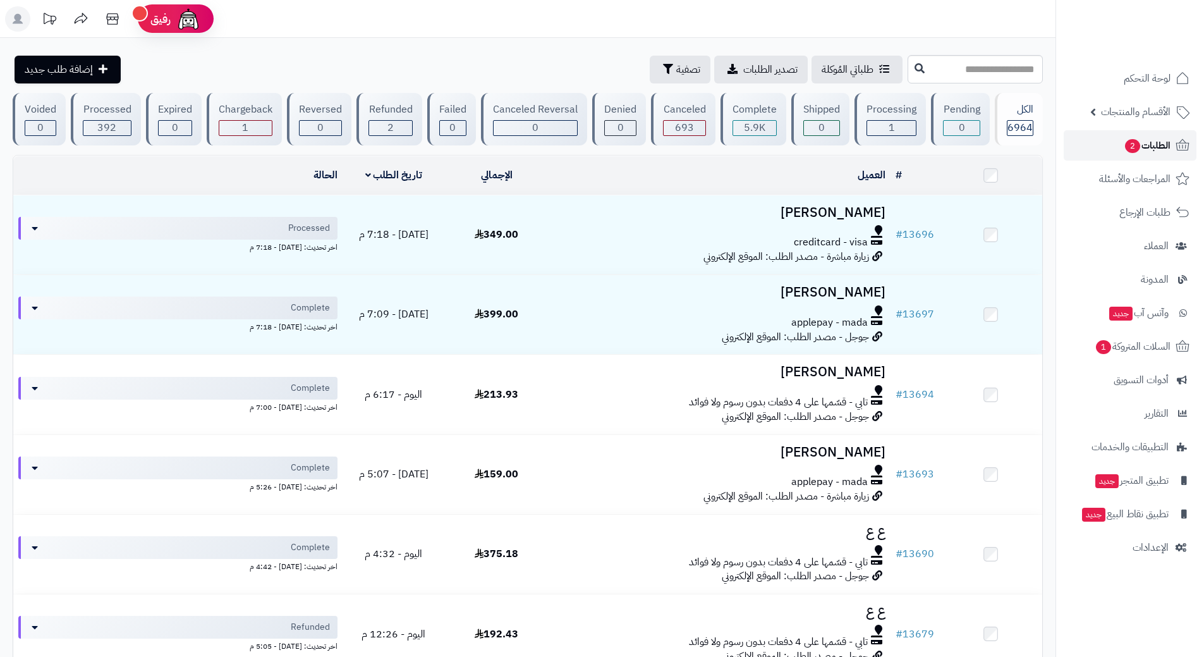
click at [1091, 138] on link "الطلبات 2" at bounding box center [1130, 145] width 133 height 30
click at [1080, 336] on link "السلات المتروكة 1" at bounding box center [1130, 346] width 133 height 30
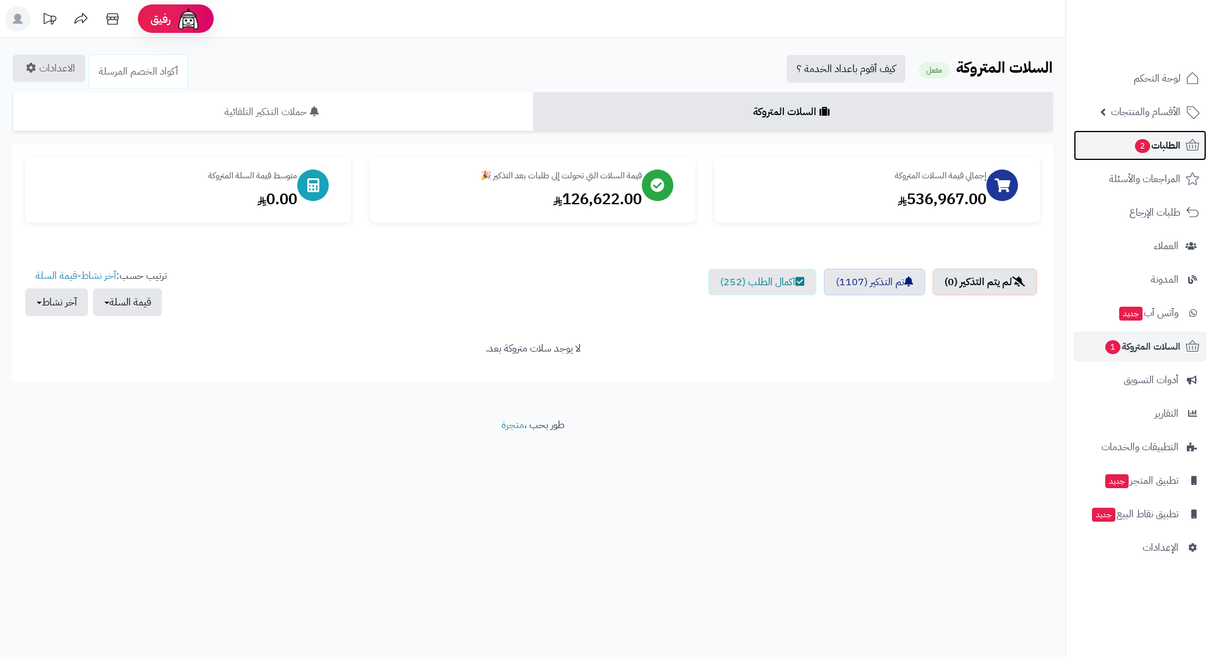
click at [1118, 139] on link "الطلبات 2" at bounding box center [1140, 145] width 133 height 30
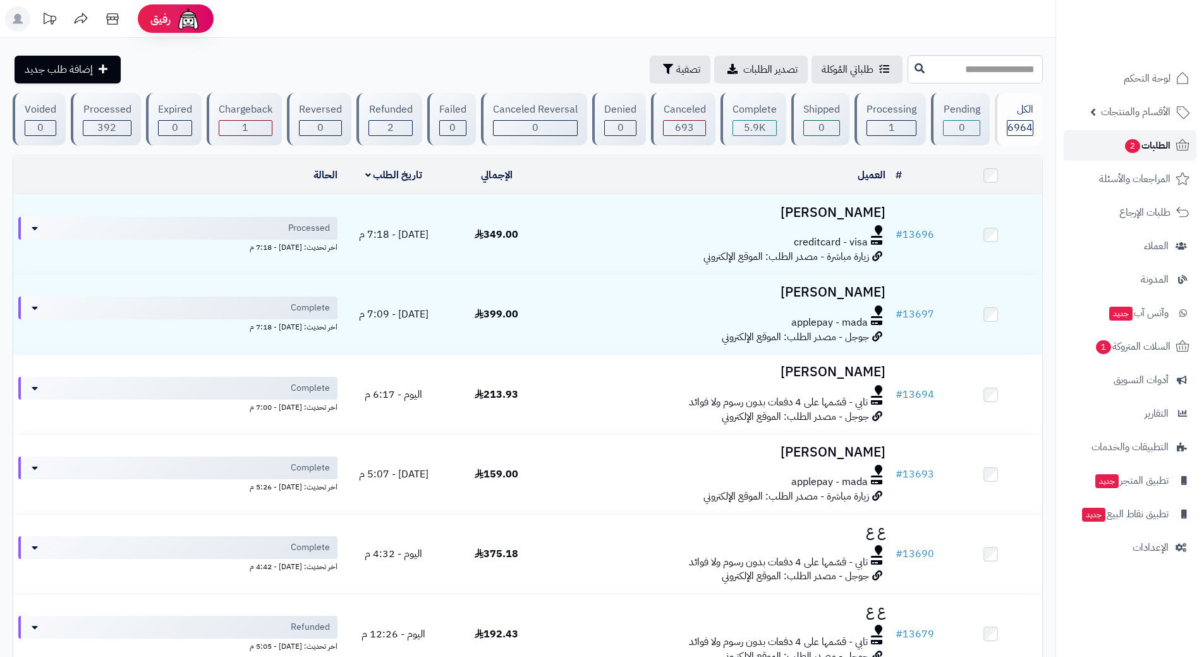
click at [1089, 147] on link "الطلبات 2" at bounding box center [1130, 145] width 133 height 30
click at [1109, 339] on span "السلات المتروكة 1" at bounding box center [1132, 347] width 76 height 18
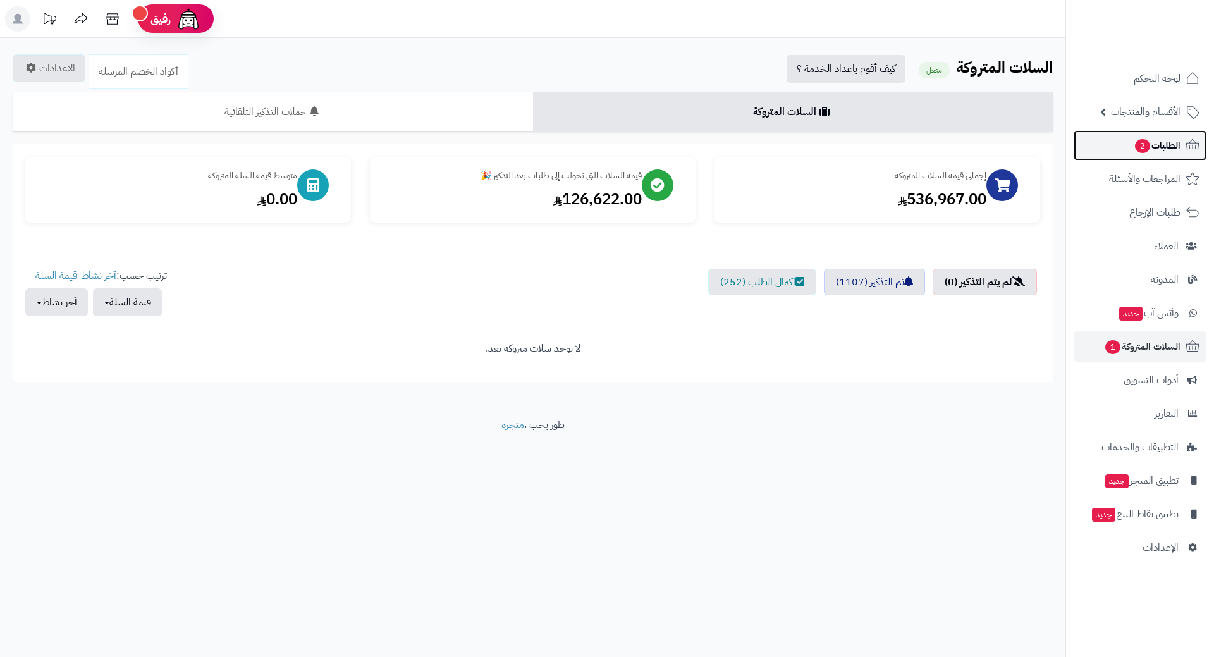
click at [1115, 150] on link "الطلبات 2" at bounding box center [1140, 145] width 133 height 30
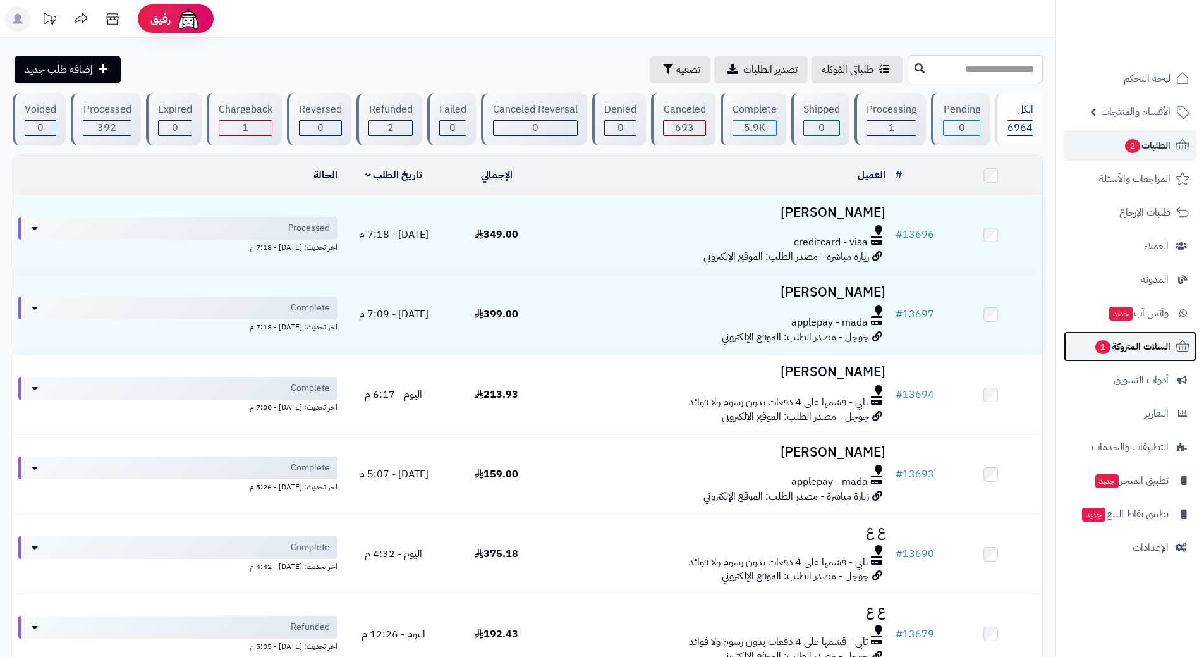
click at [1090, 345] on link "السلات المتروكة 1" at bounding box center [1130, 346] width 133 height 30
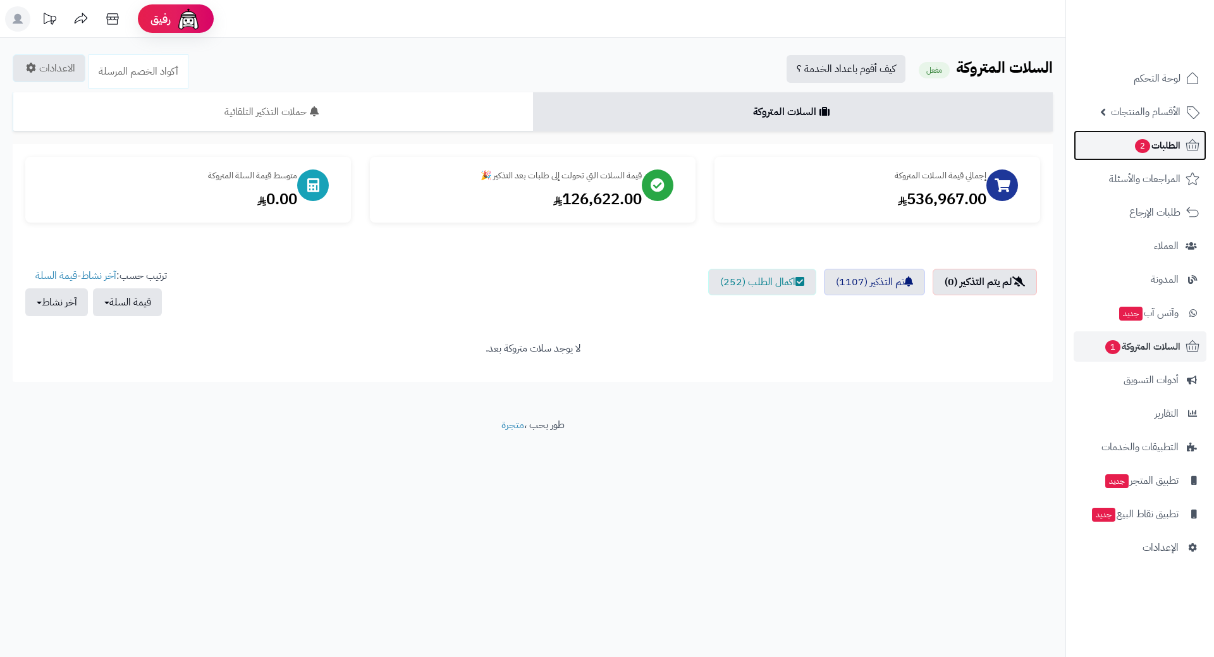
click at [1156, 138] on span "الطلبات 2" at bounding box center [1157, 146] width 47 height 18
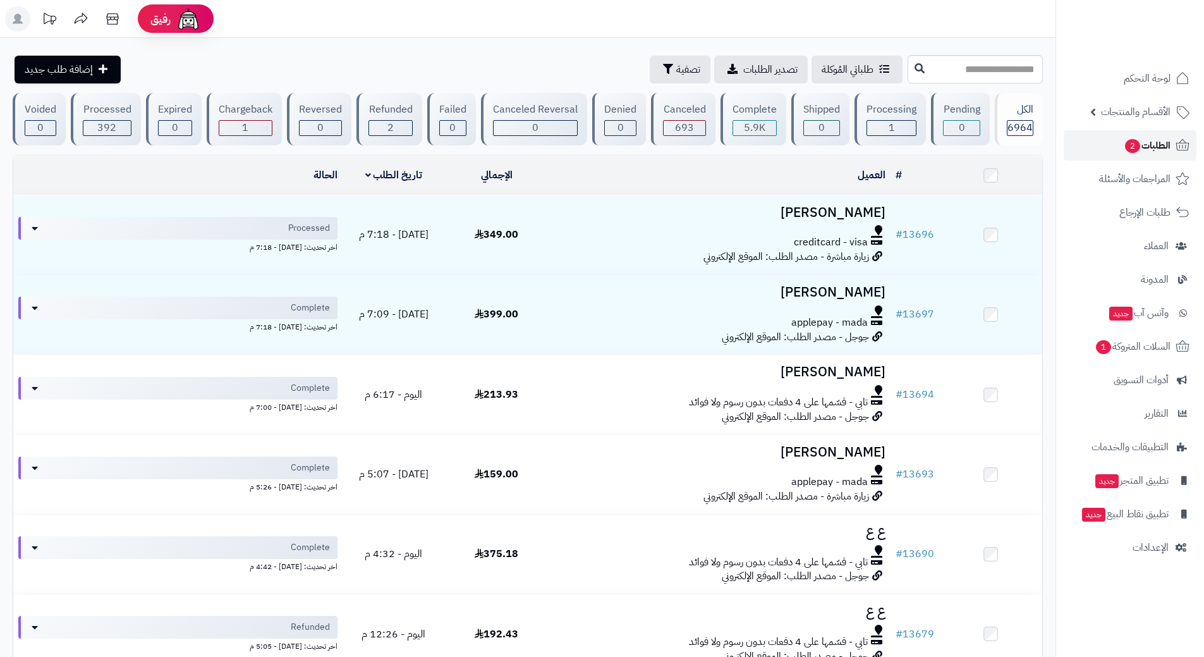
click at [1101, 133] on link "الطلبات 2" at bounding box center [1130, 145] width 133 height 30
